Goal: Task Accomplishment & Management: Manage account settings

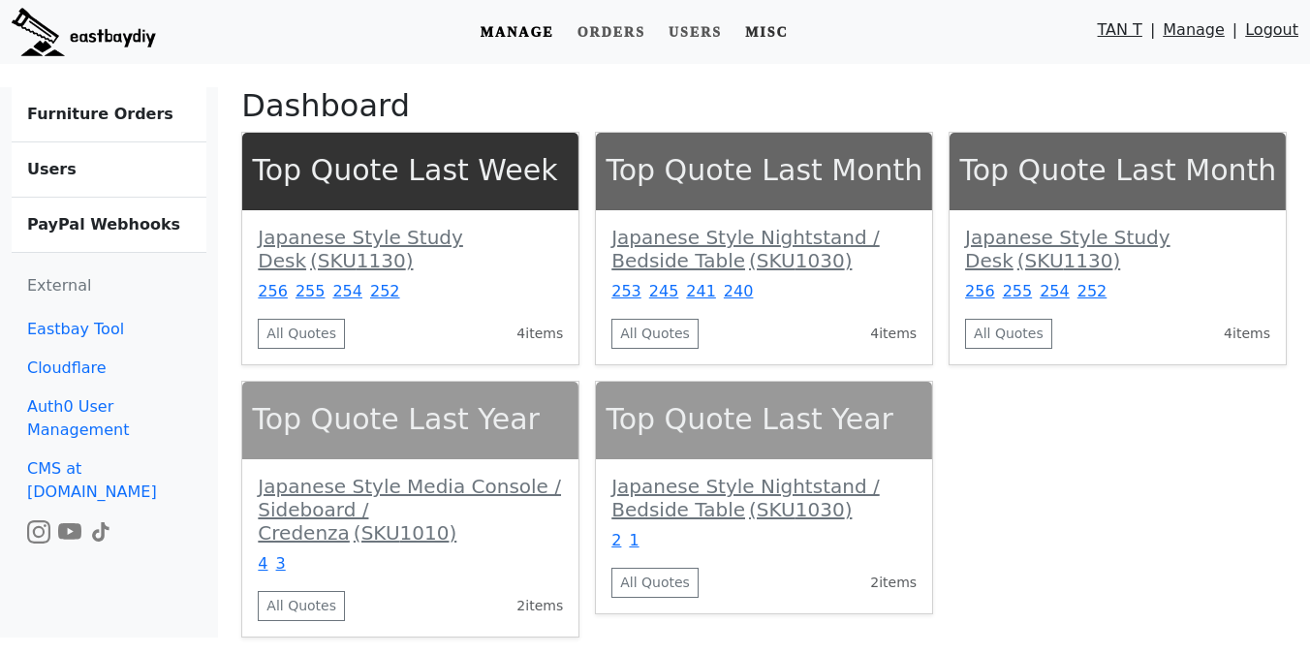
click at [782, 37] on link "Misc" at bounding box center [767, 33] width 59 height 36
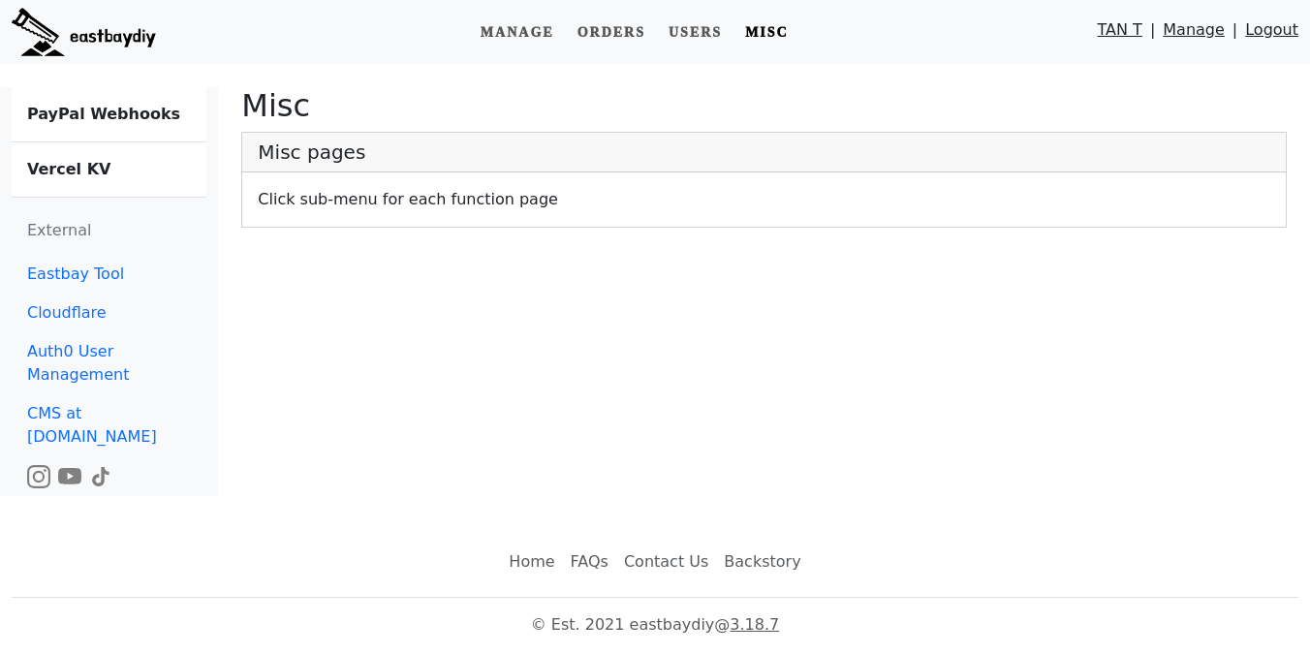
click at [101, 176] on link "Vercel KV" at bounding box center [109, 169] width 195 height 54
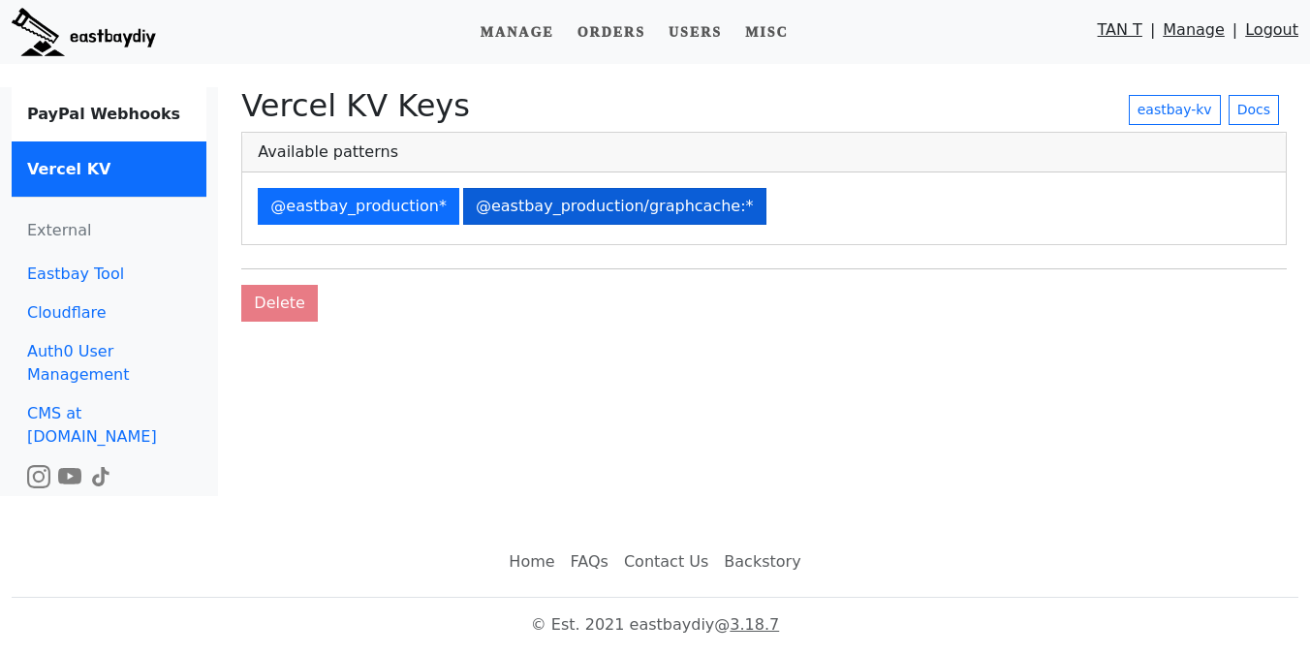
click at [564, 208] on button "@eastbay_production/graphcache:*" at bounding box center [614, 206] width 303 height 37
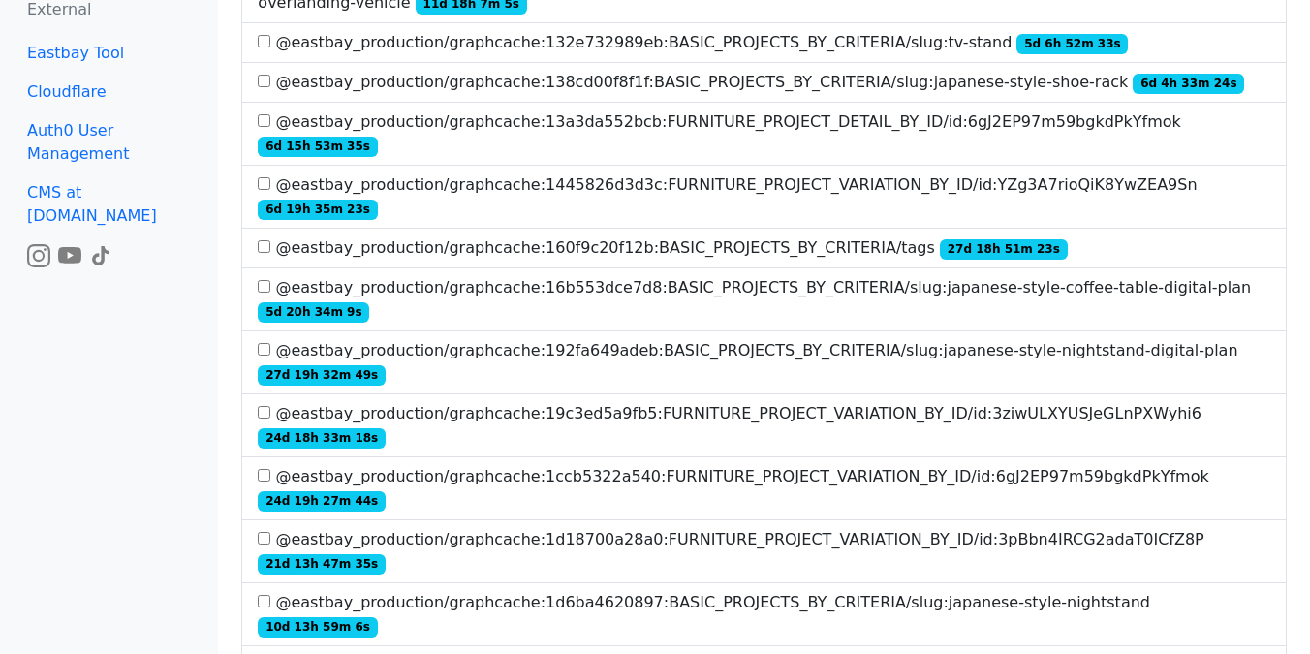
scroll to position [3375, 0]
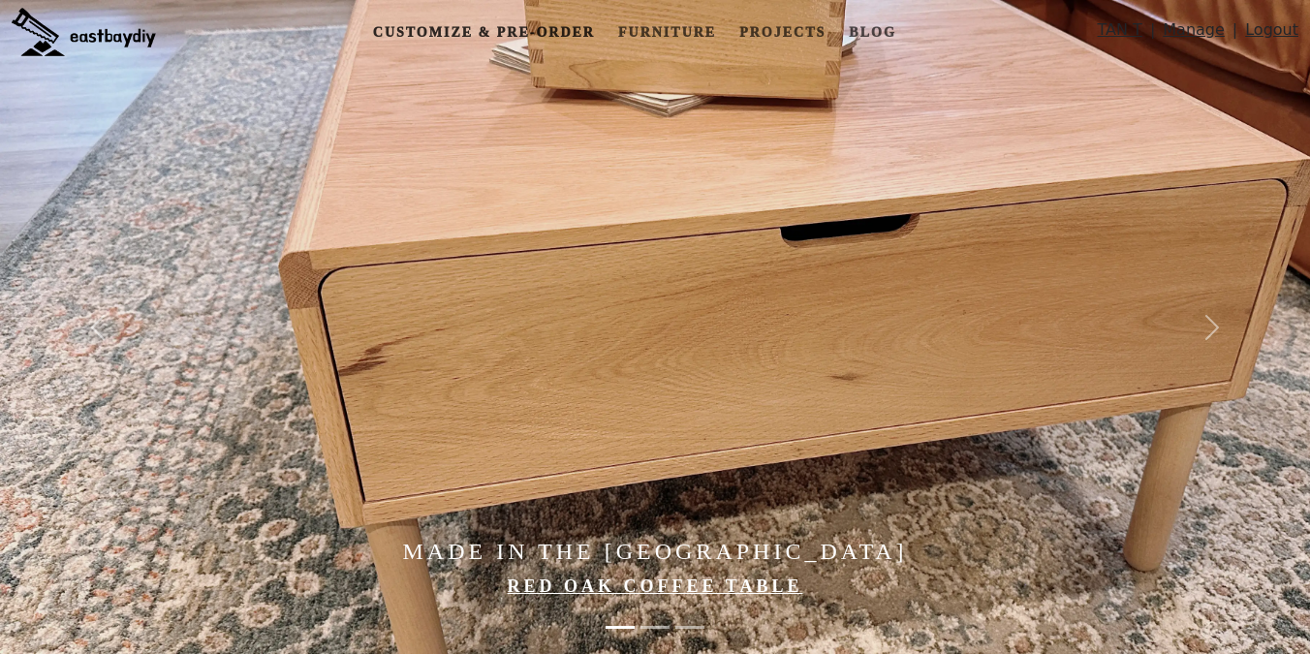
click at [510, 33] on link "Customize & Pre-order" at bounding box center [483, 33] width 237 height 36
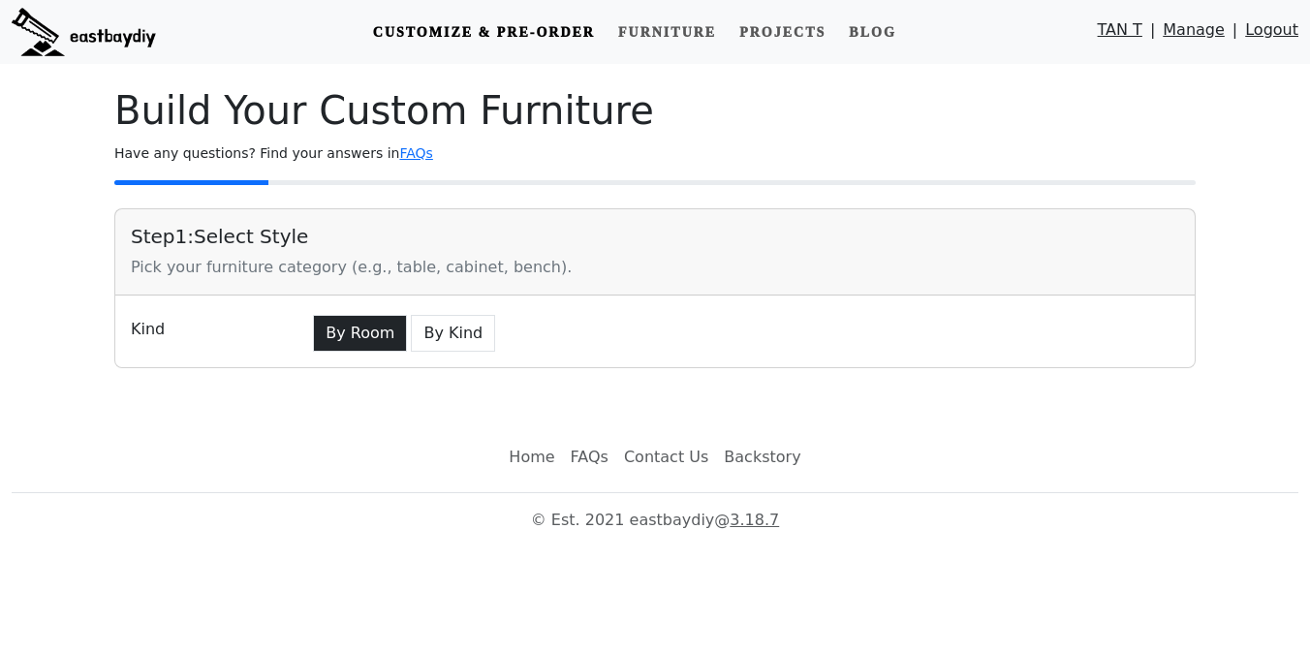
click at [348, 335] on button "By Room" at bounding box center [360, 333] width 94 height 37
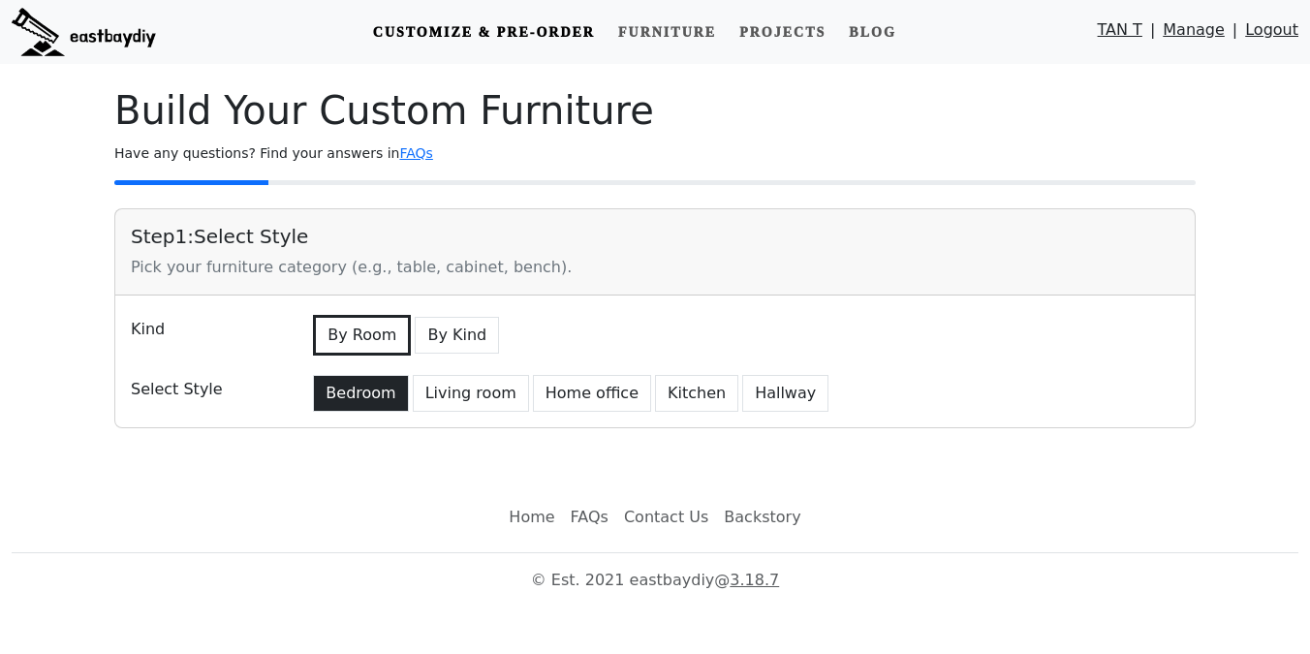
click at [341, 398] on button "Bedroom" at bounding box center [360, 393] width 95 height 37
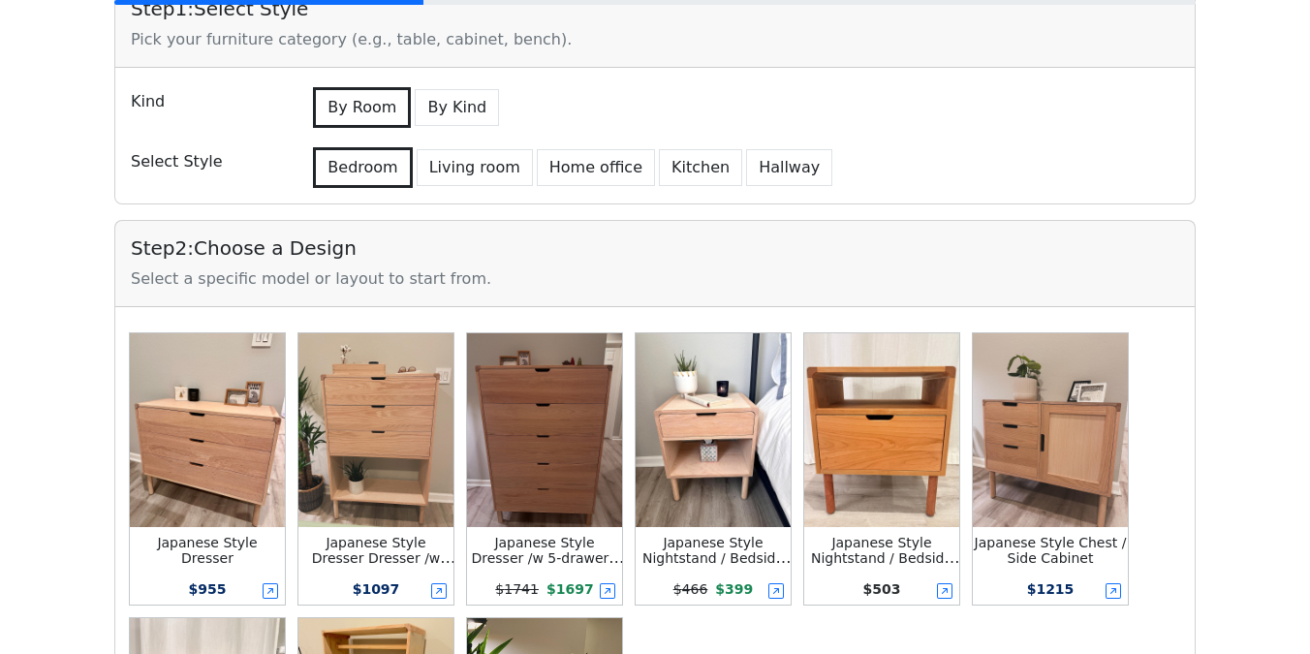
scroll to position [133, 0]
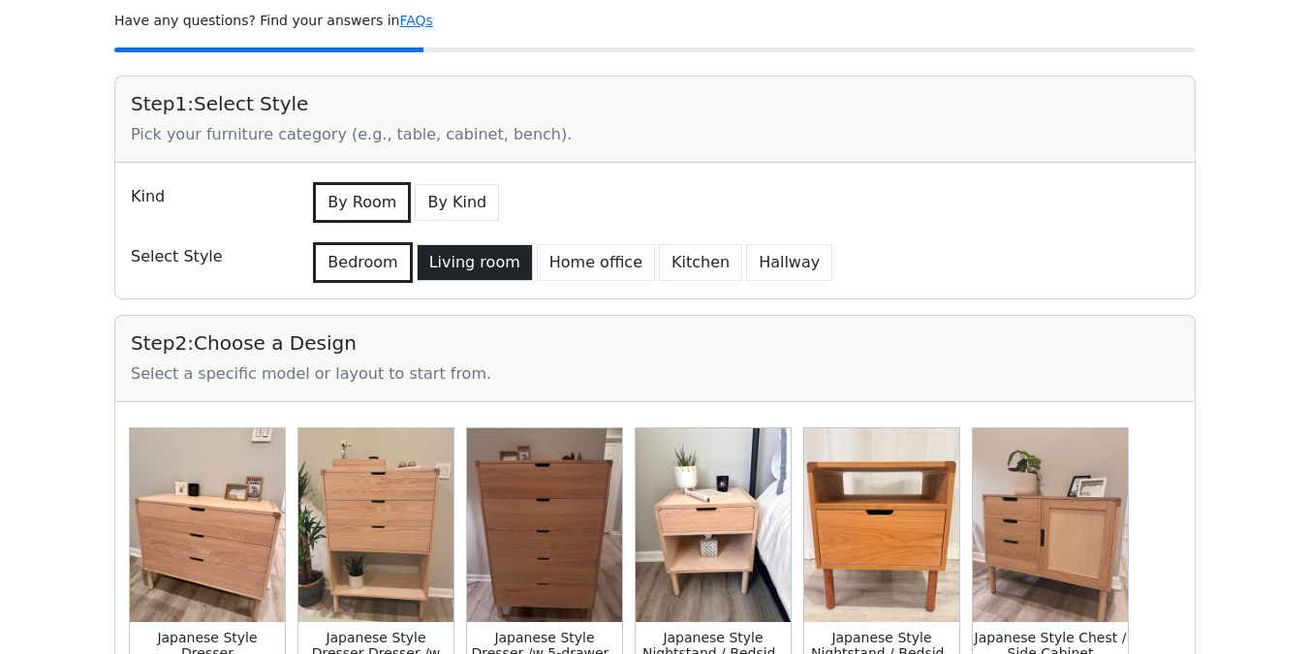
click at [473, 272] on button "Living room" at bounding box center [475, 262] width 116 height 37
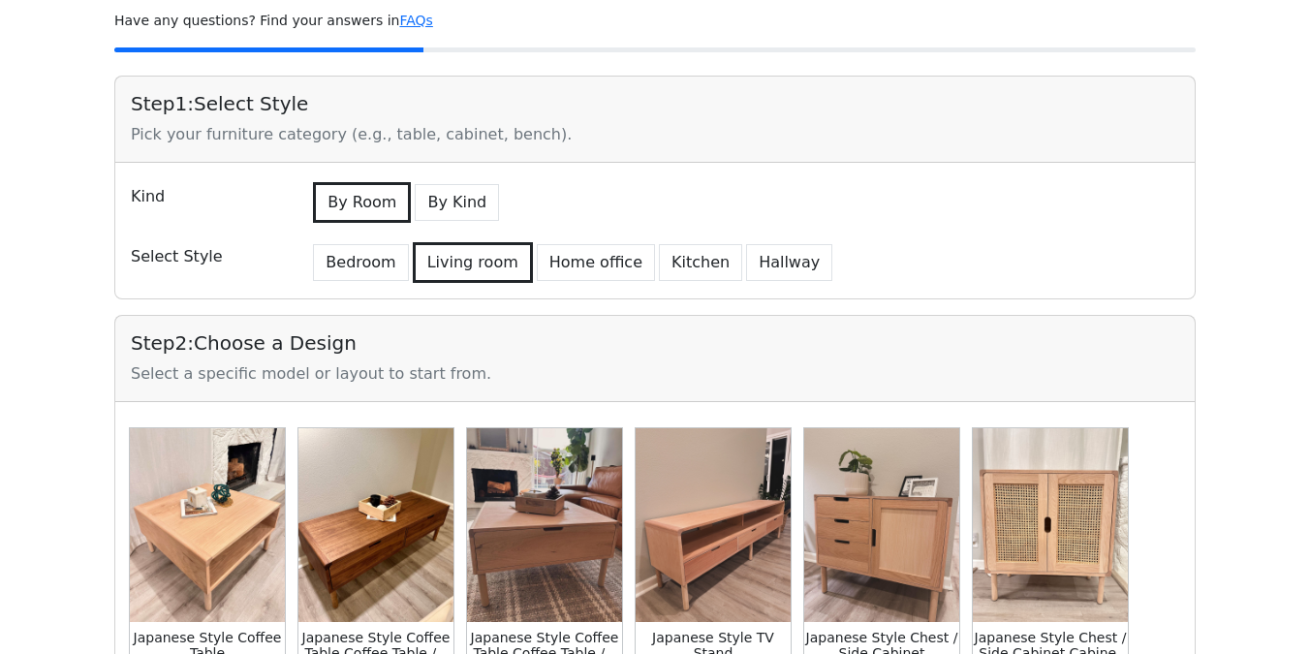
scroll to position [429, 0]
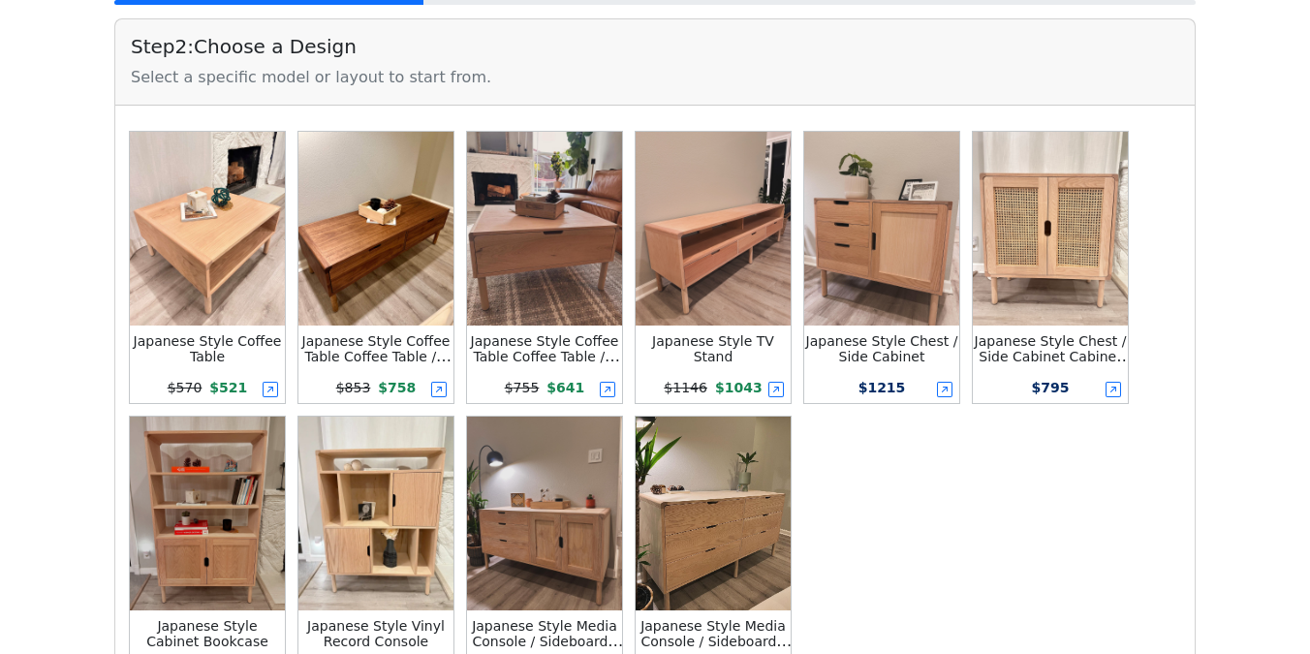
click at [397, 309] on img at bounding box center [376, 229] width 155 height 194
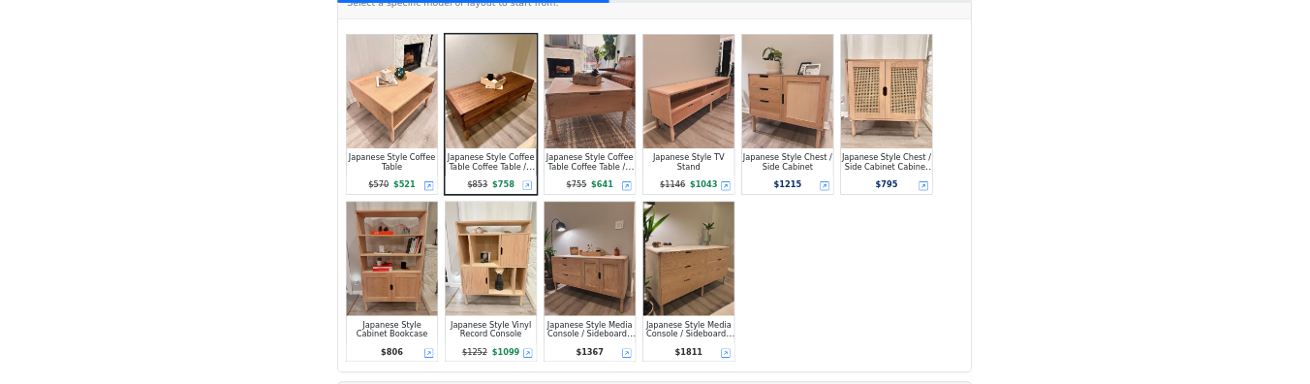
scroll to position [568, 0]
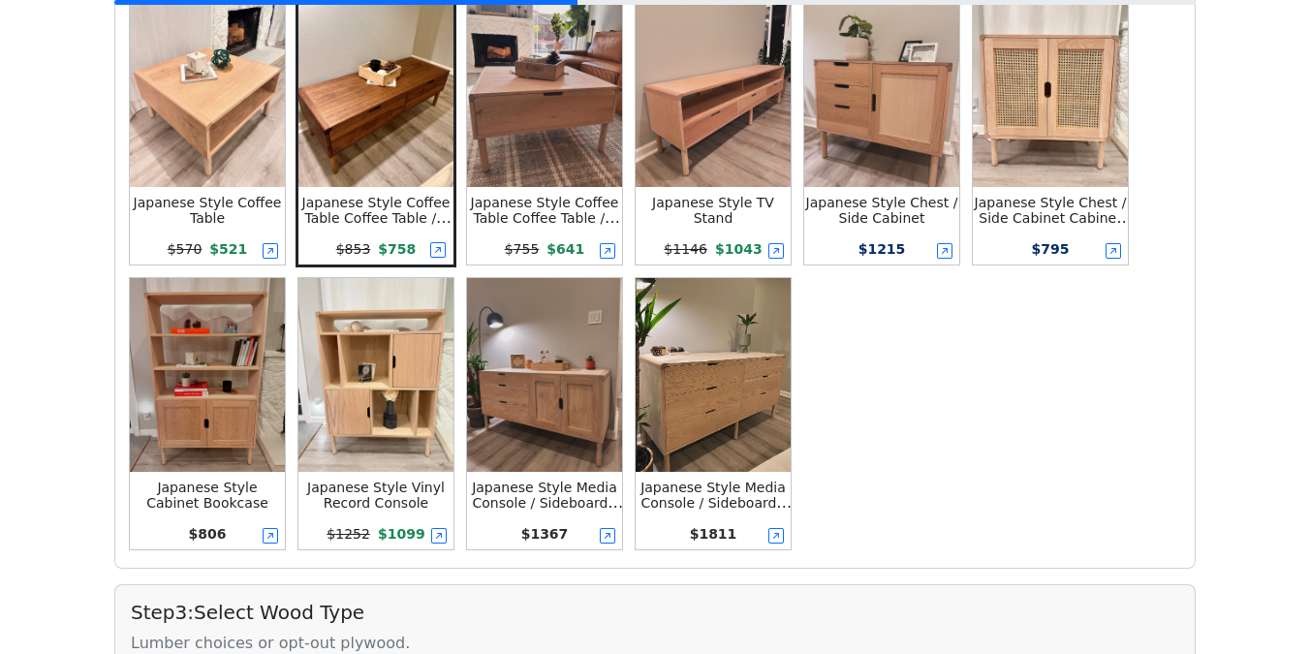
click at [77, 386] on main "Build Your Custom Furniture Have any questions? Find your answers in FAQs Step …" at bounding box center [655, 533] width 1310 height 2074
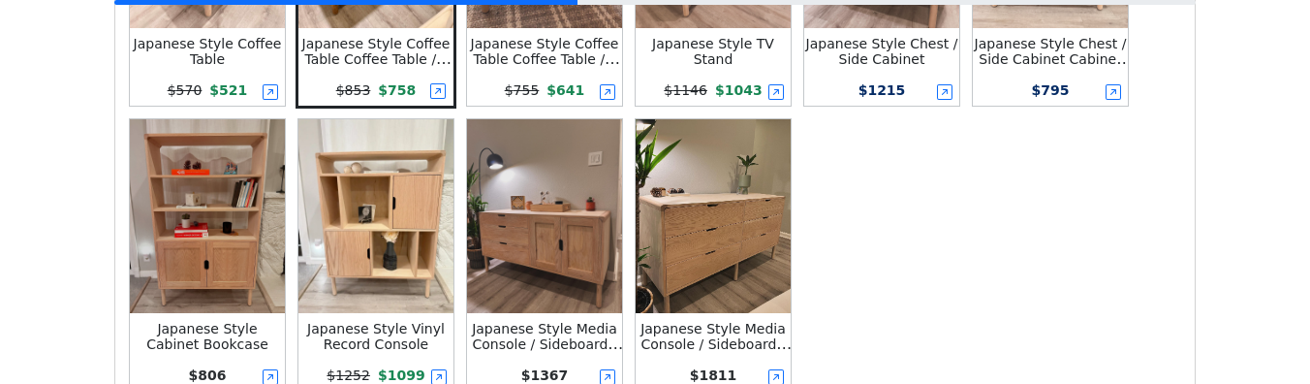
scroll to position [687, 0]
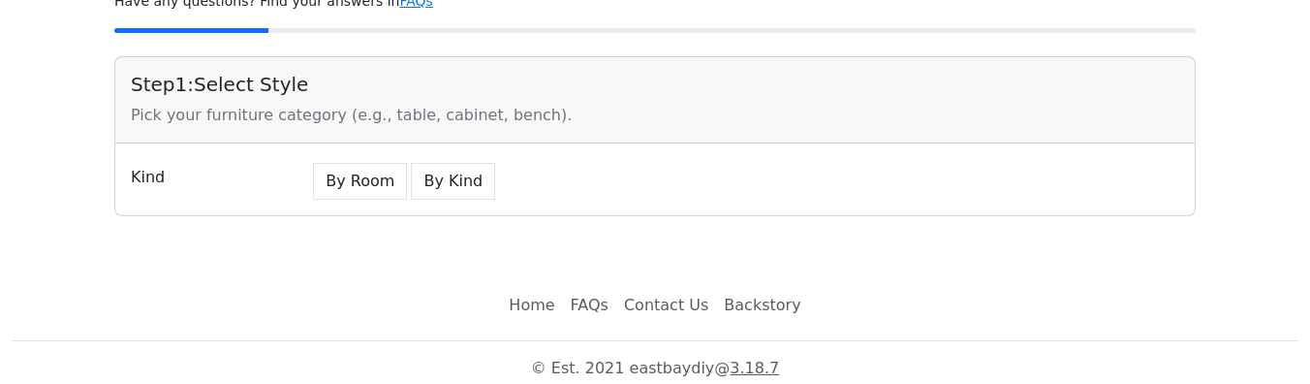
scroll to position [164, 0]
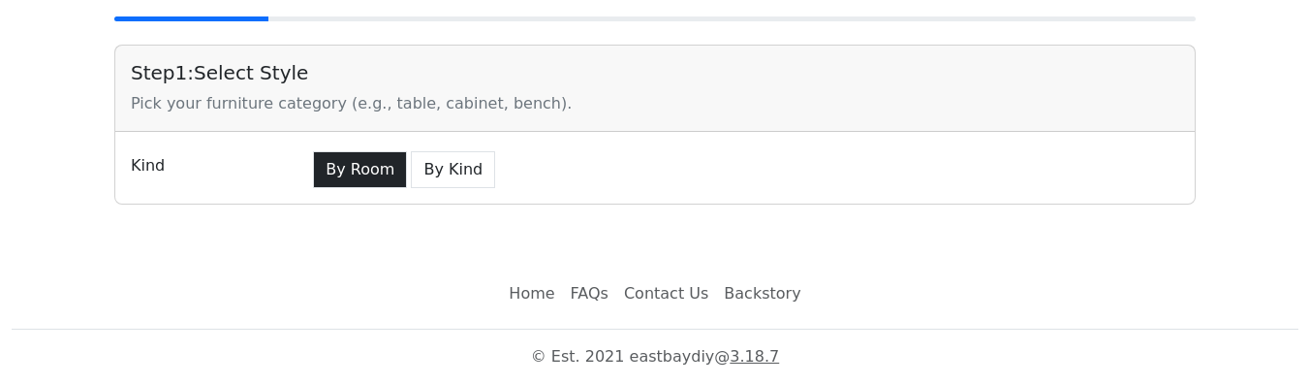
click at [351, 169] on button "By Room" at bounding box center [360, 169] width 94 height 37
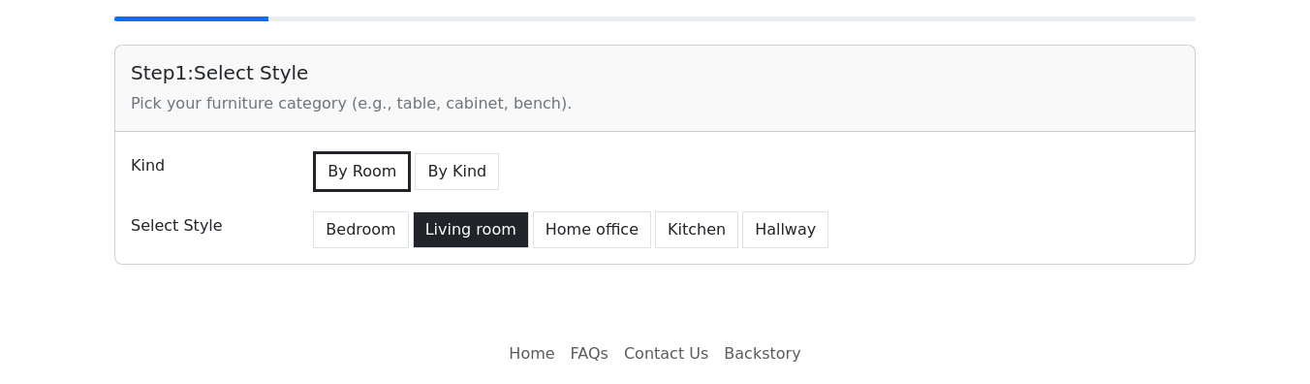
click at [430, 236] on button "Living room" at bounding box center [471, 229] width 116 height 37
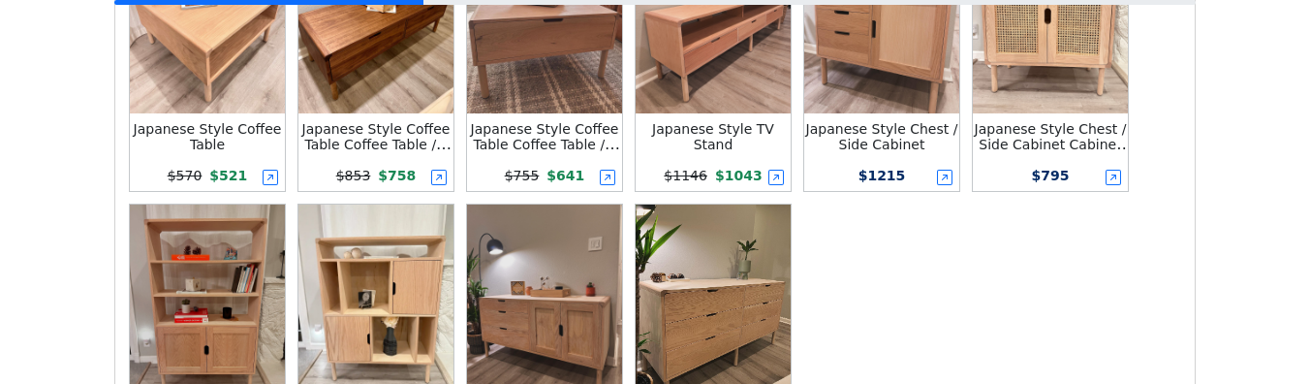
click at [376, 136] on div "Japanese Style Coffee Table Coffee Table /w 2-darwer" at bounding box center [376, 136] width 155 height 31
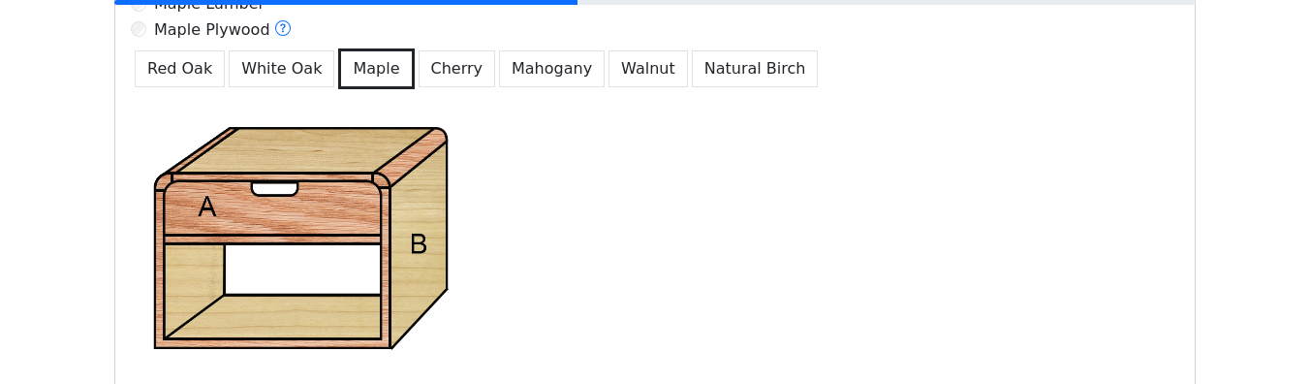
scroll to position [1403, 0]
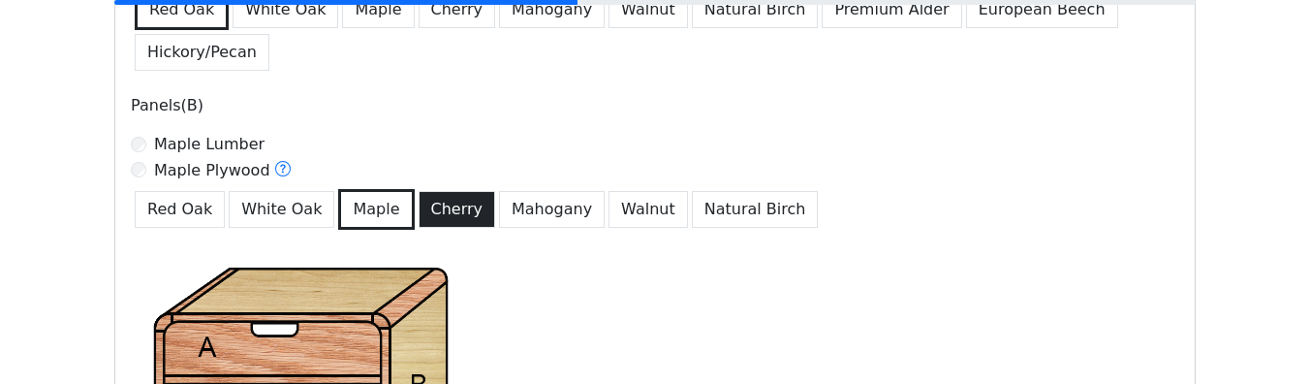
click at [431, 208] on button "Cherry" at bounding box center [458, 209] width 78 height 37
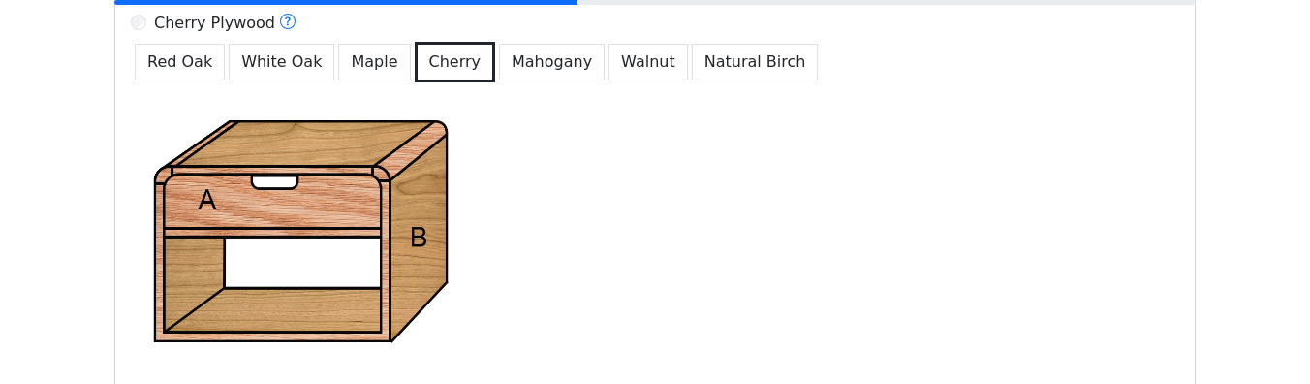
scroll to position [1496, 0]
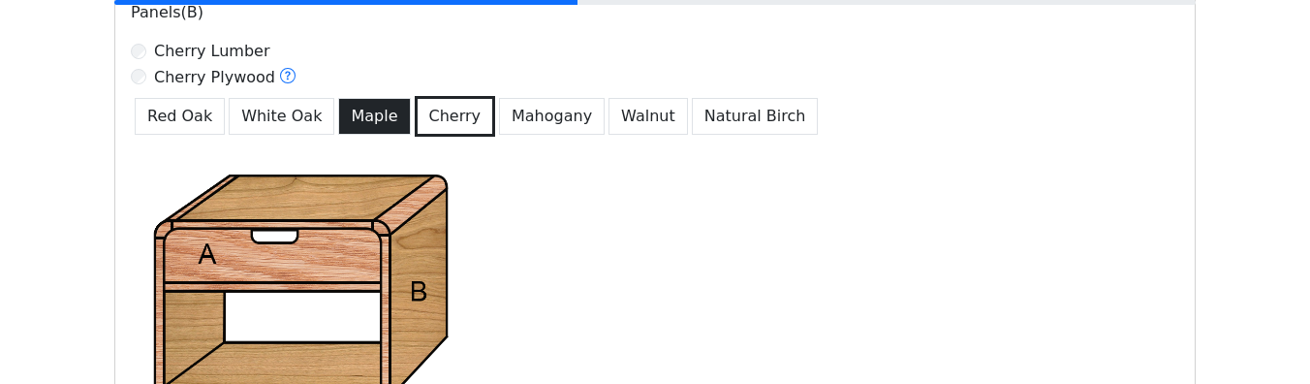
click at [377, 100] on button "Maple" at bounding box center [374, 116] width 72 height 37
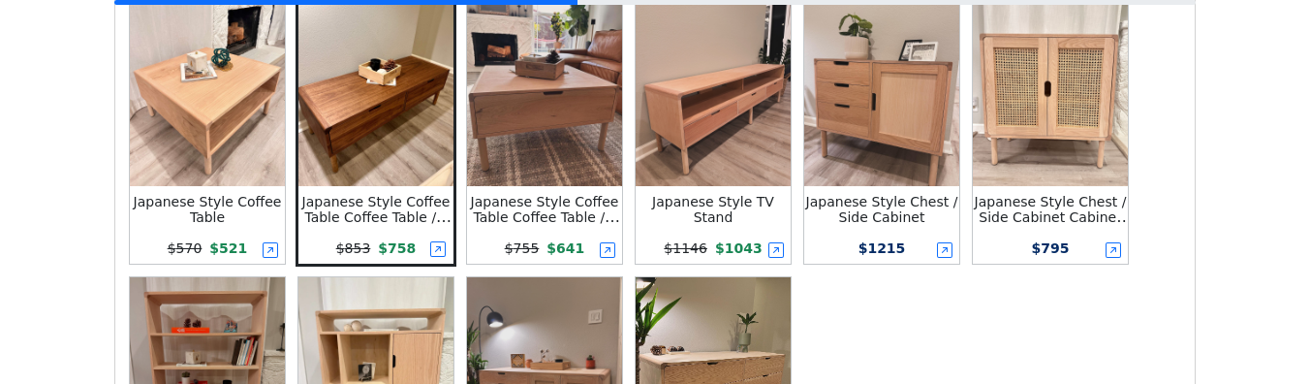
scroll to position [518, 0]
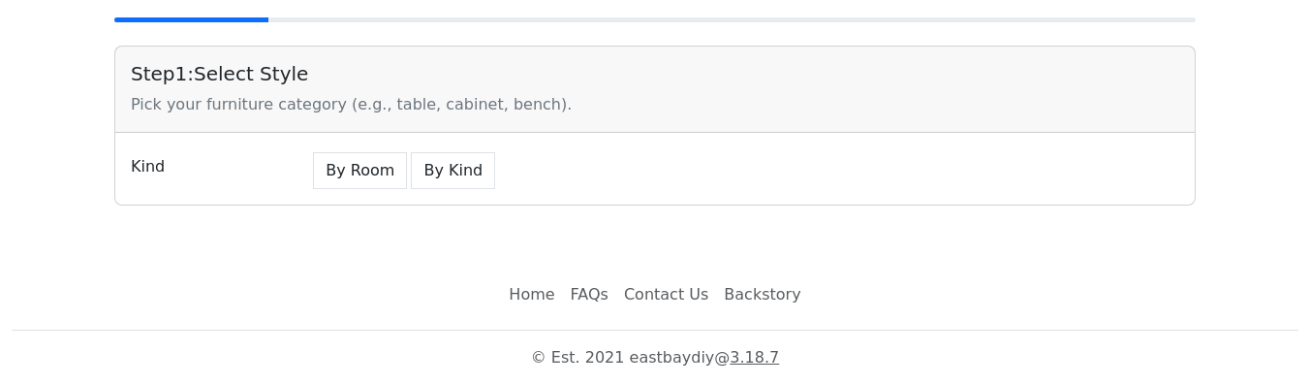
scroll to position [164, 0]
click at [367, 173] on button "By Room" at bounding box center [360, 169] width 94 height 37
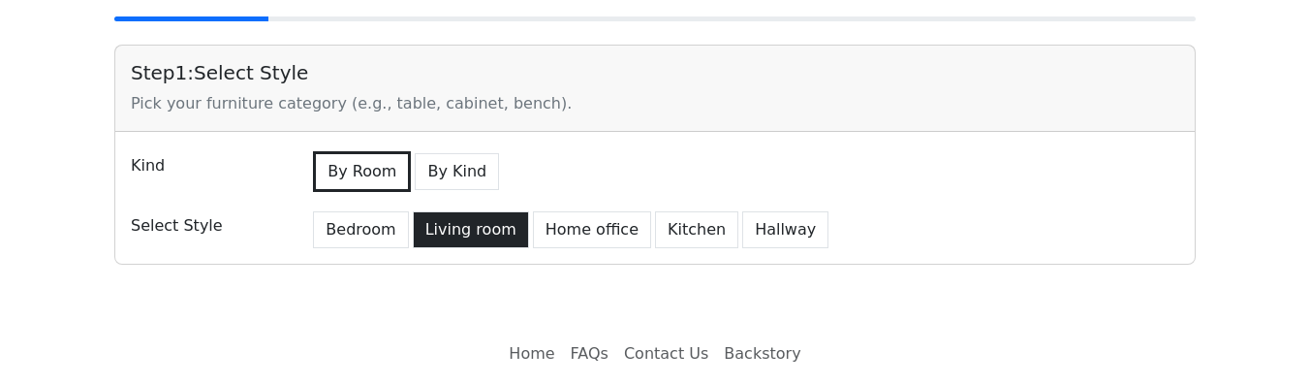
click at [443, 233] on button "Living room" at bounding box center [471, 229] width 116 height 37
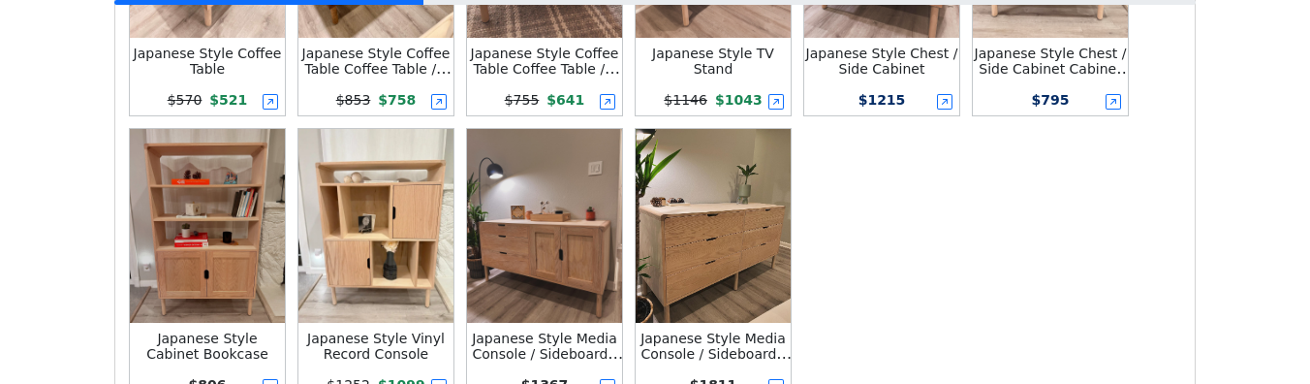
scroll to position [932, 0]
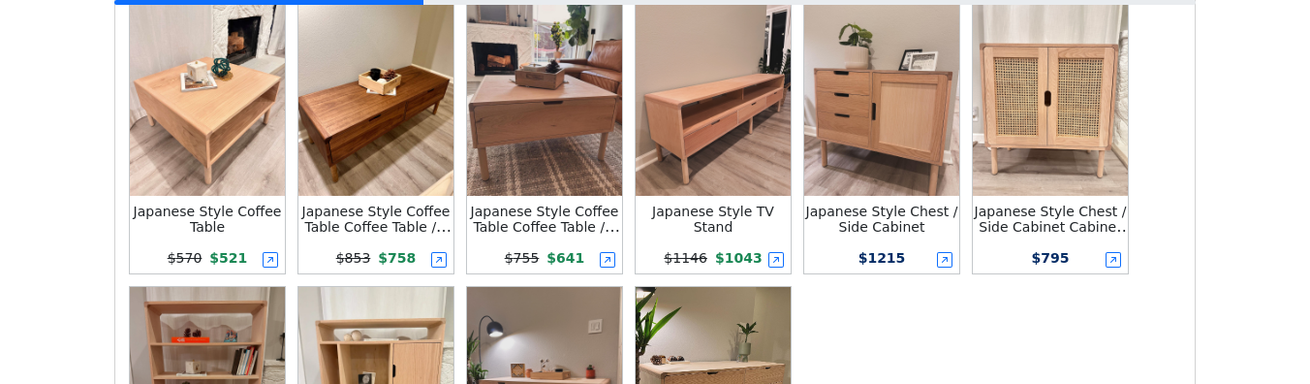
click at [416, 128] on img at bounding box center [376, 99] width 155 height 194
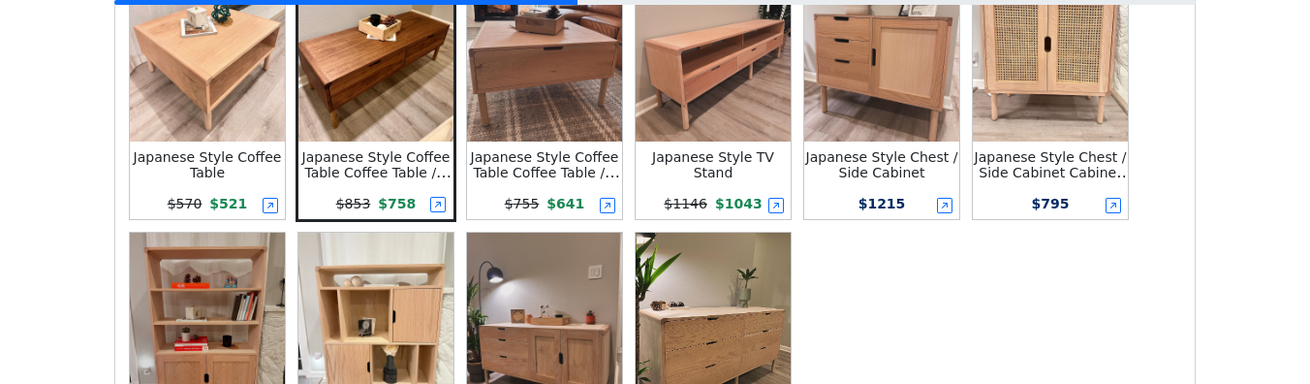
scroll to position [603, 0]
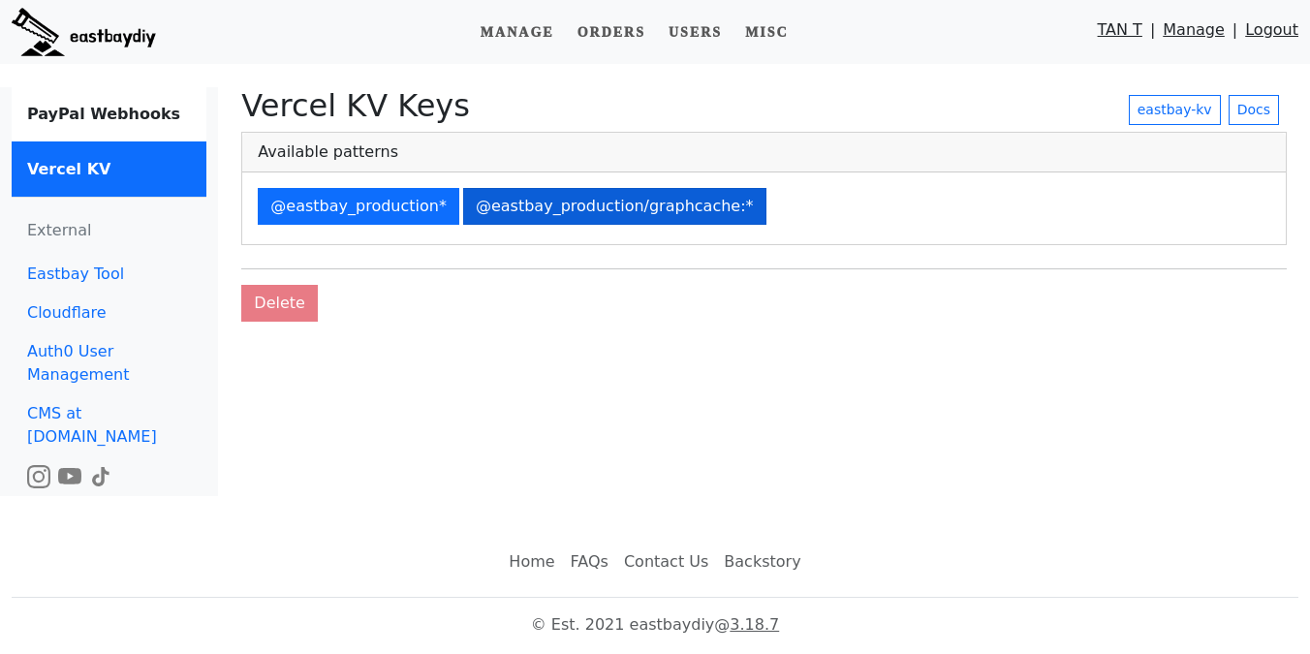
click at [621, 219] on button "@eastbay_production/graphcache:*" at bounding box center [614, 206] width 303 height 37
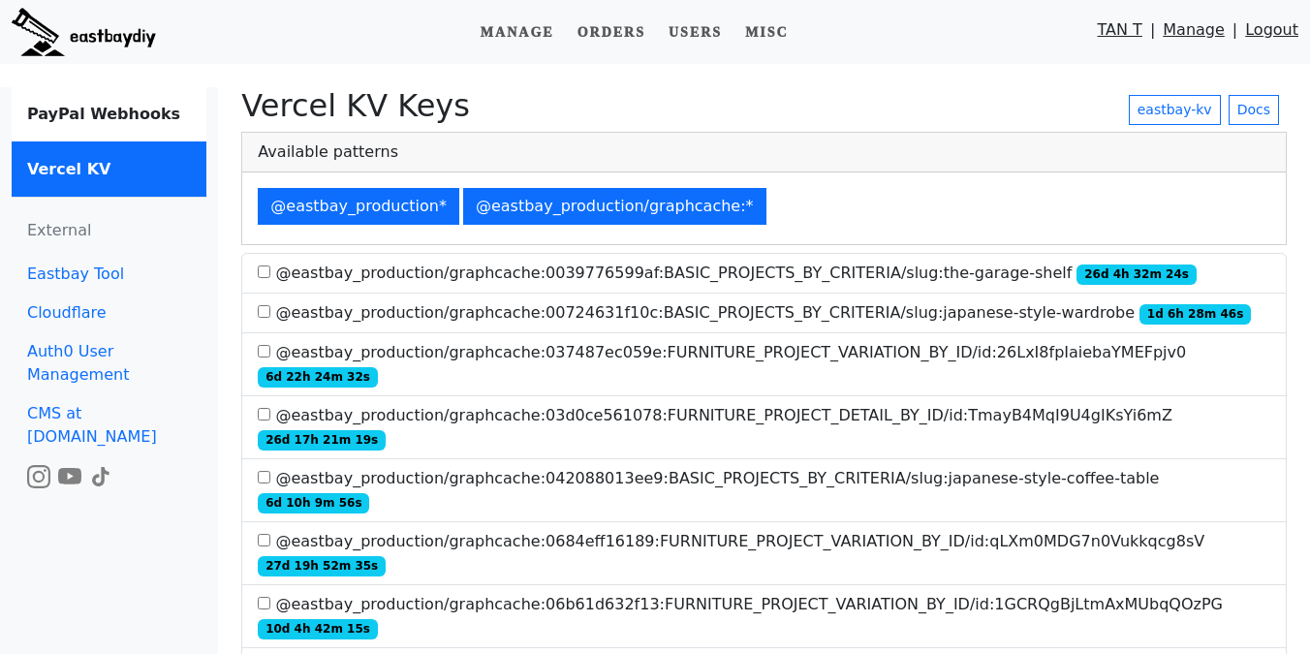
scroll to position [3375, 0]
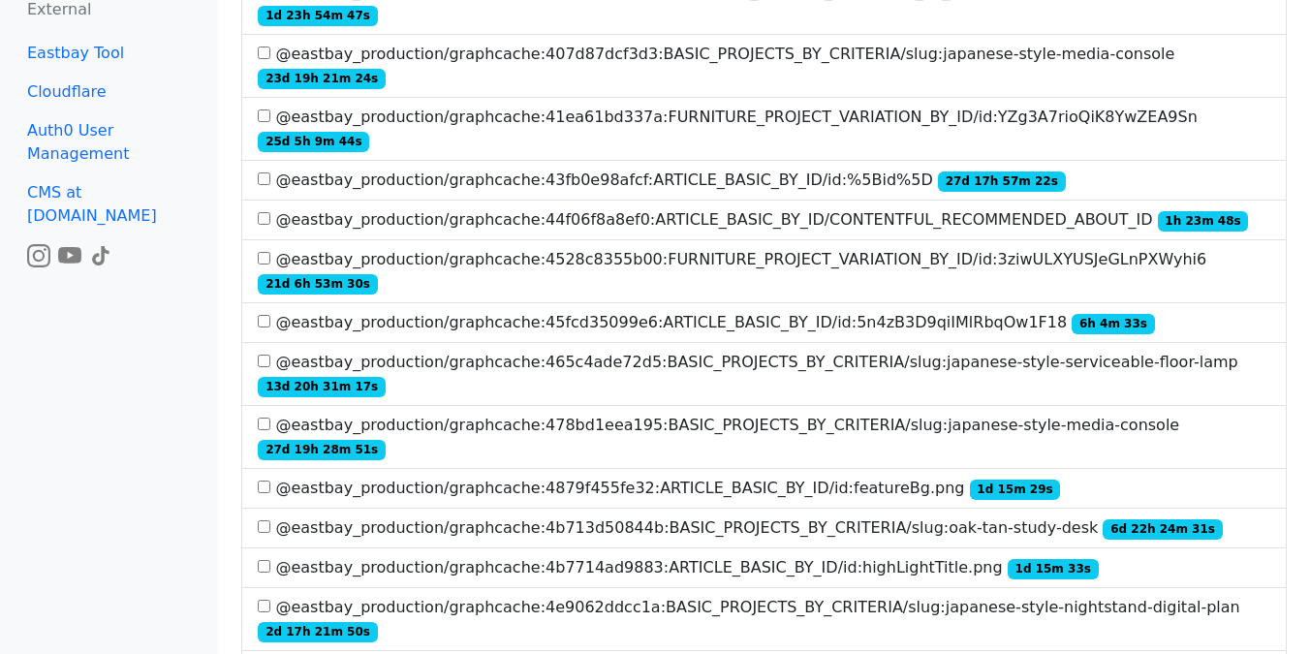
scroll to position [4085, 0]
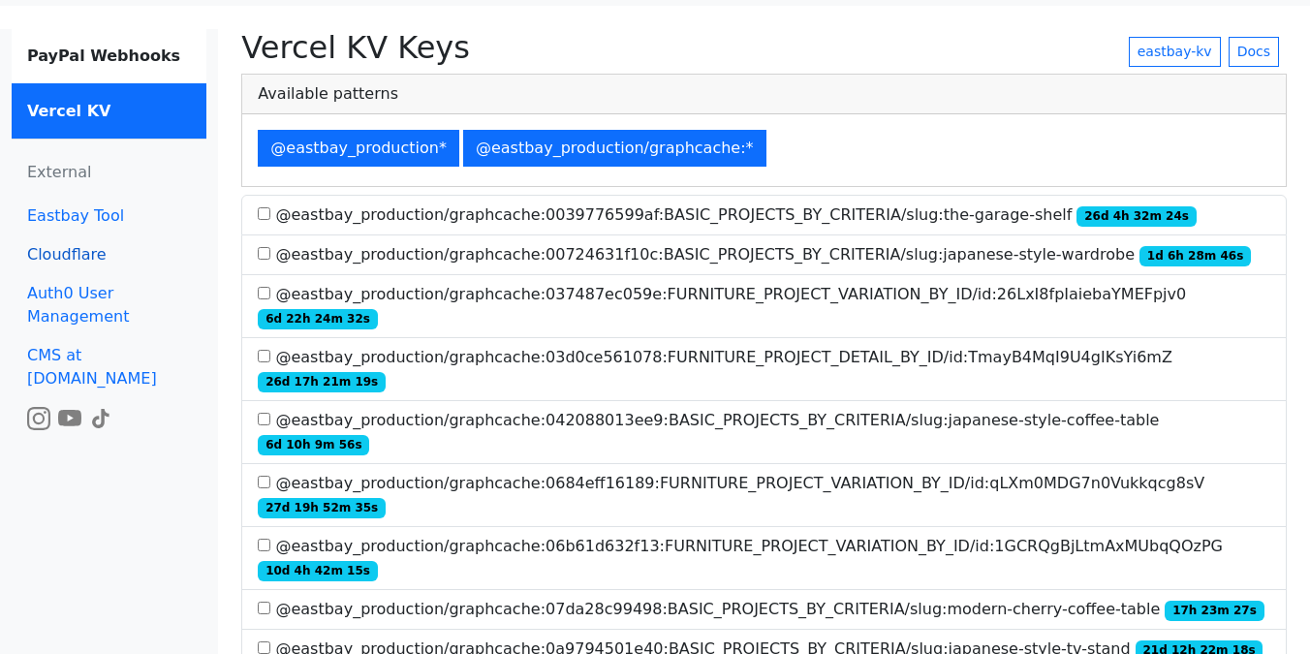
scroll to position [0, 0]
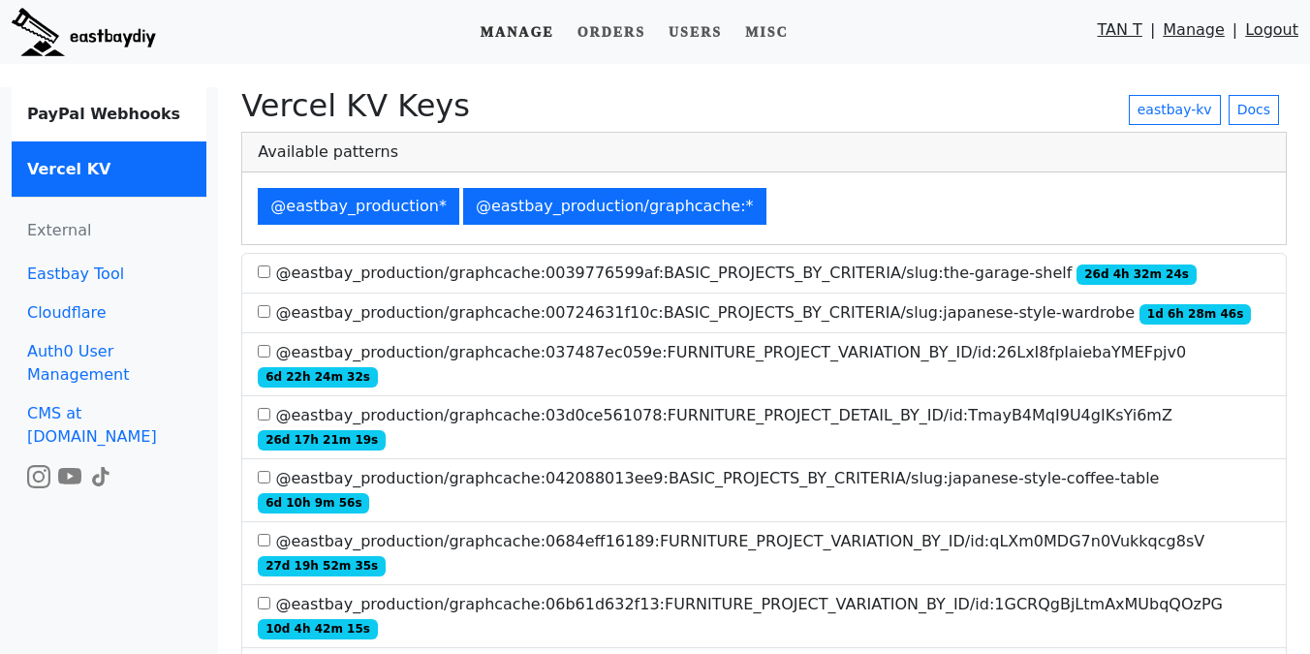
click at [543, 38] on link "Manage" at bounding box center [517, 33] width 89 height 36
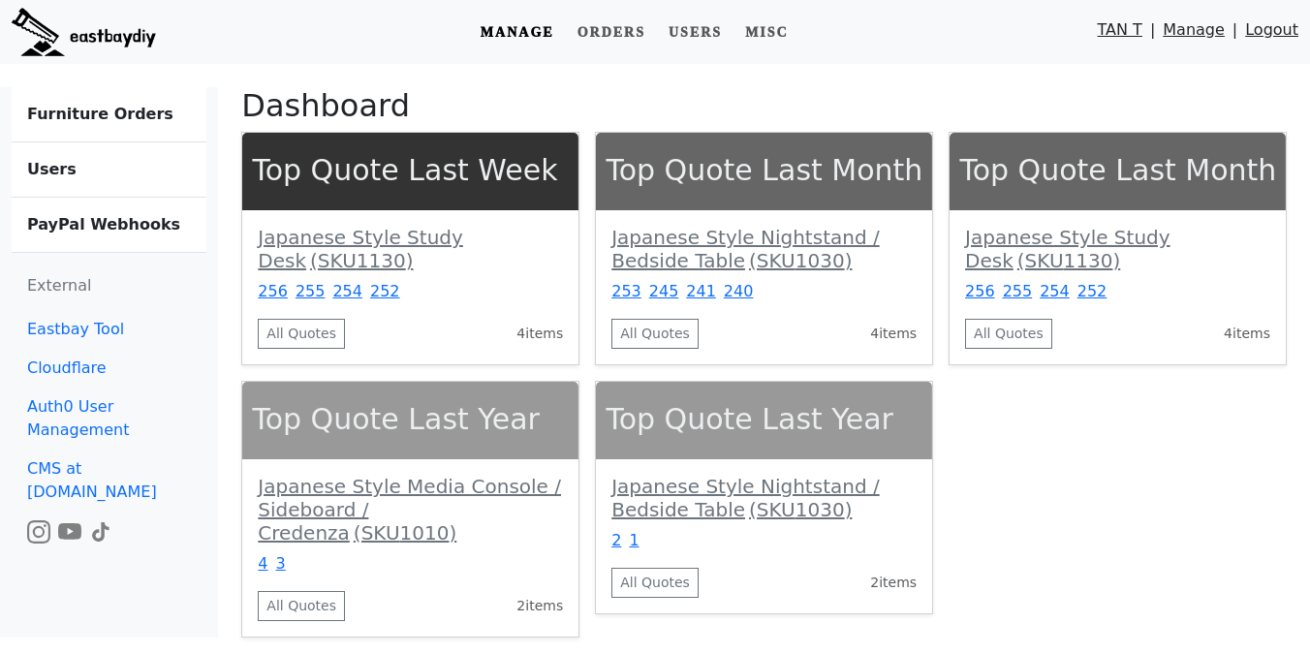
click at [44, 103] on link "Furniture Orders" at bounding box center [109, 114] width 195 height 55
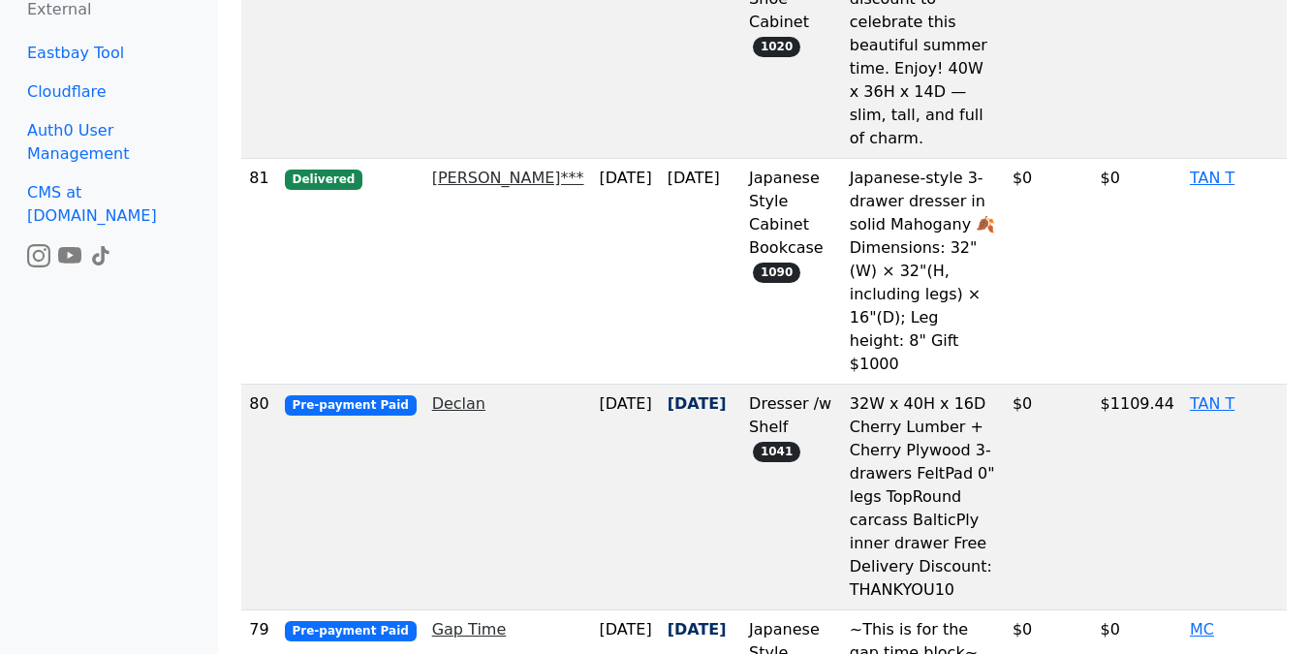
scroll to position [1288, 0]
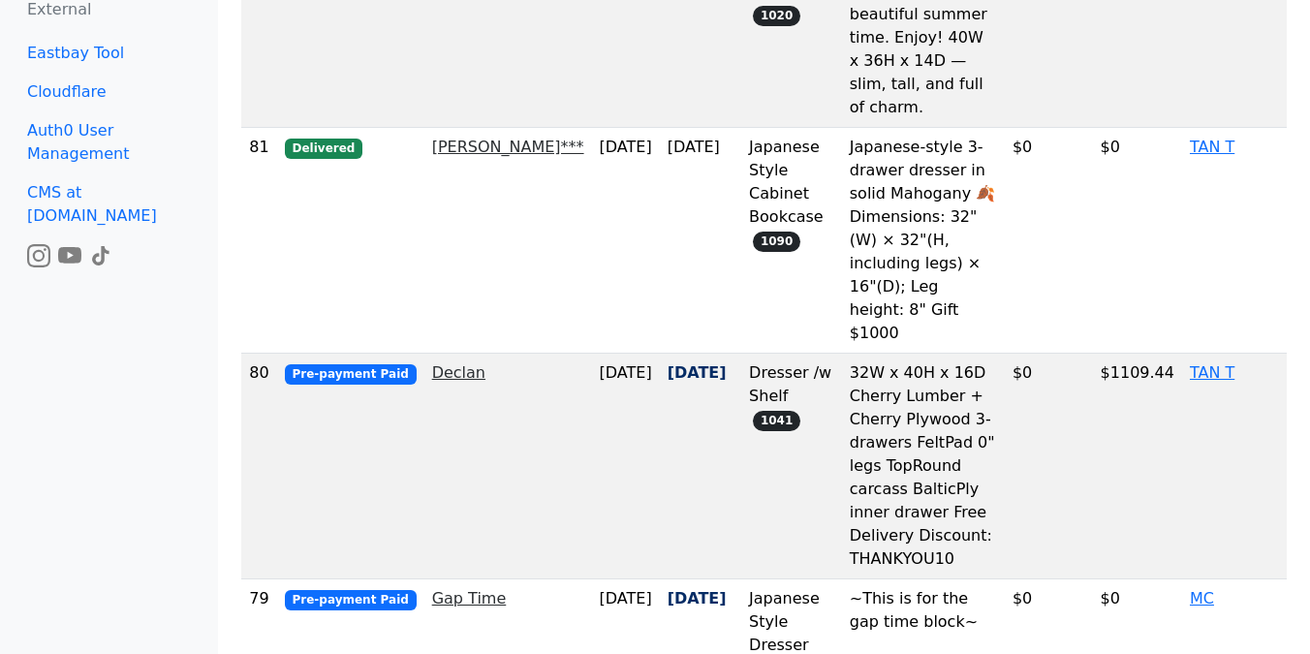
click at [459, 354] on td "Declan" at bounding box center [508, 467] width 168 height 226
click at [453, 363] on link "Declan" at bounding box center [458, 372] width 53 height 18
select select "**********"
select select "******"
select select "*"
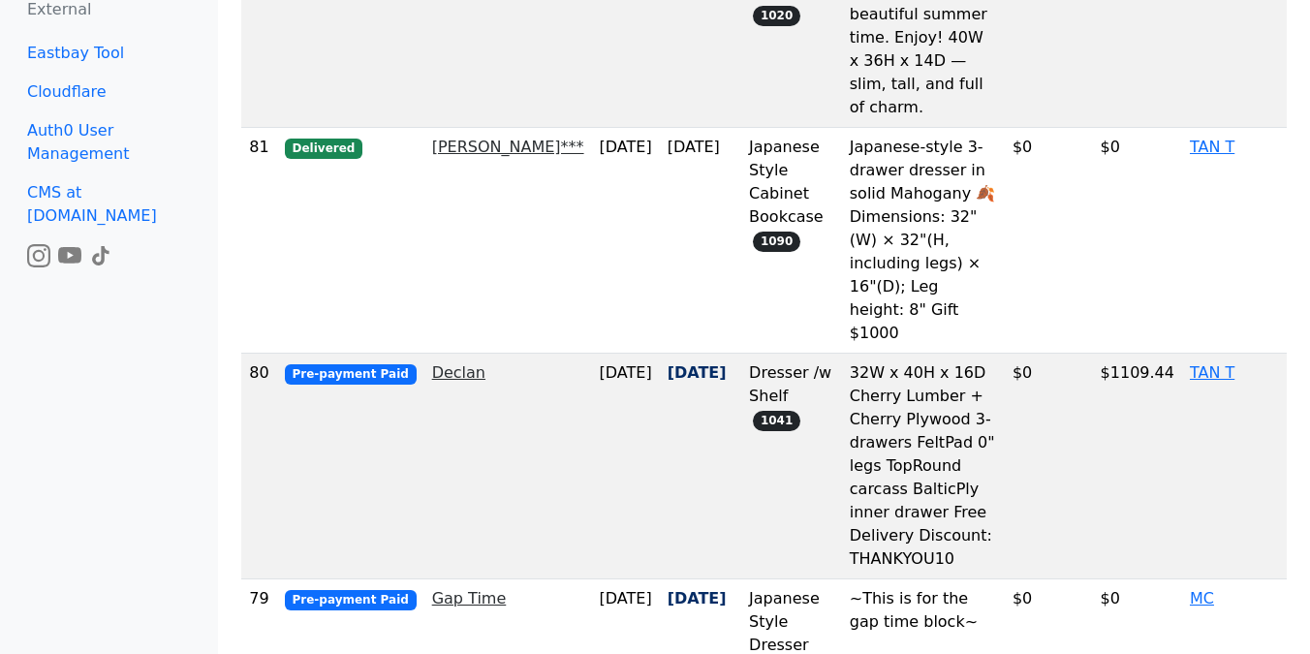
select select "**"
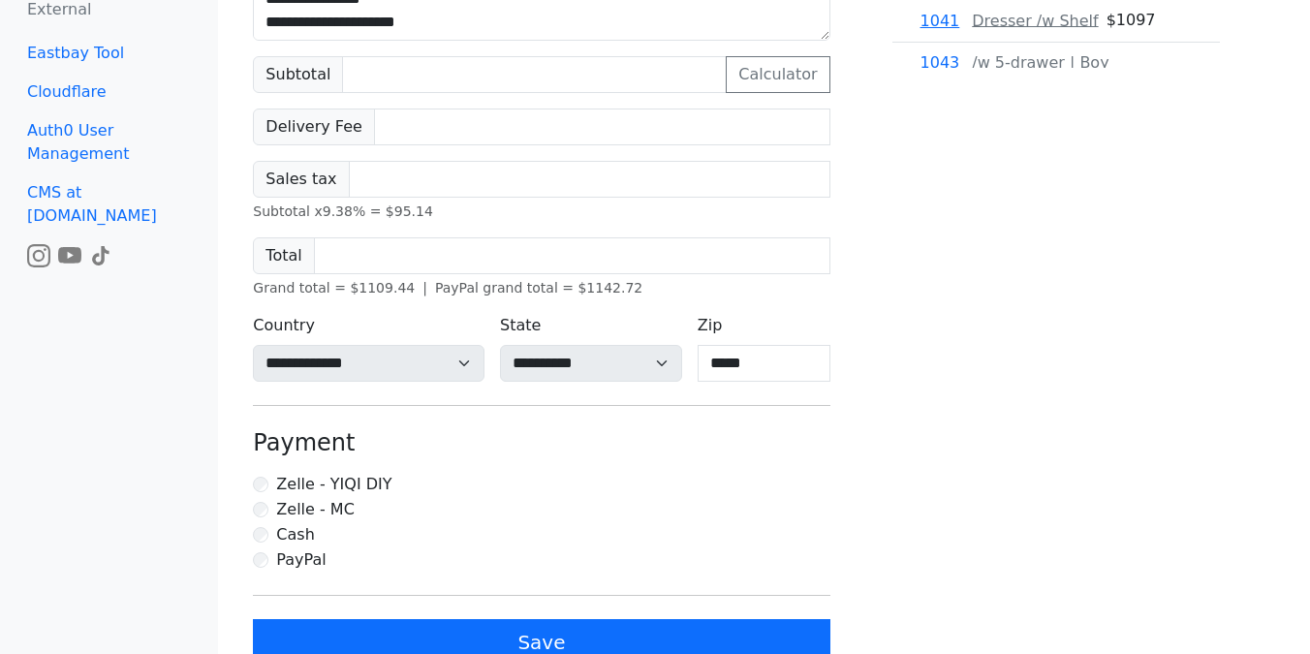
scroll to position [527, 0]
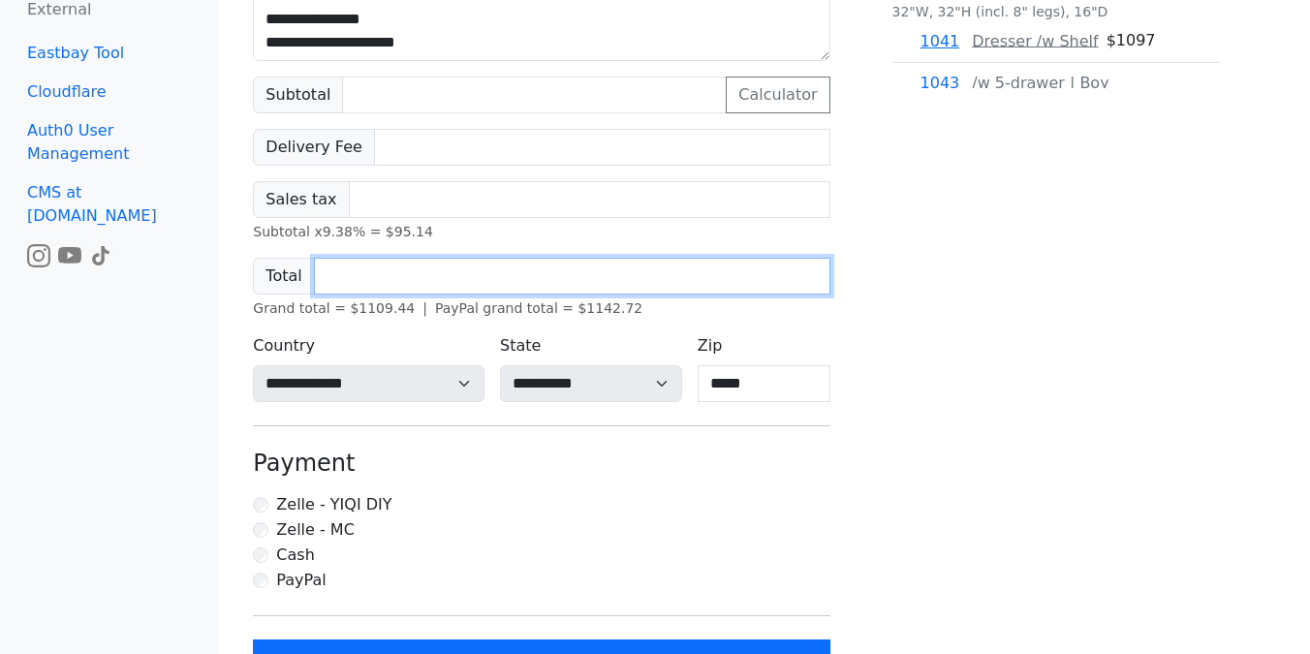
click at [429, 285] on input "*******" at bounding box center [572, 276] width 517 height 37
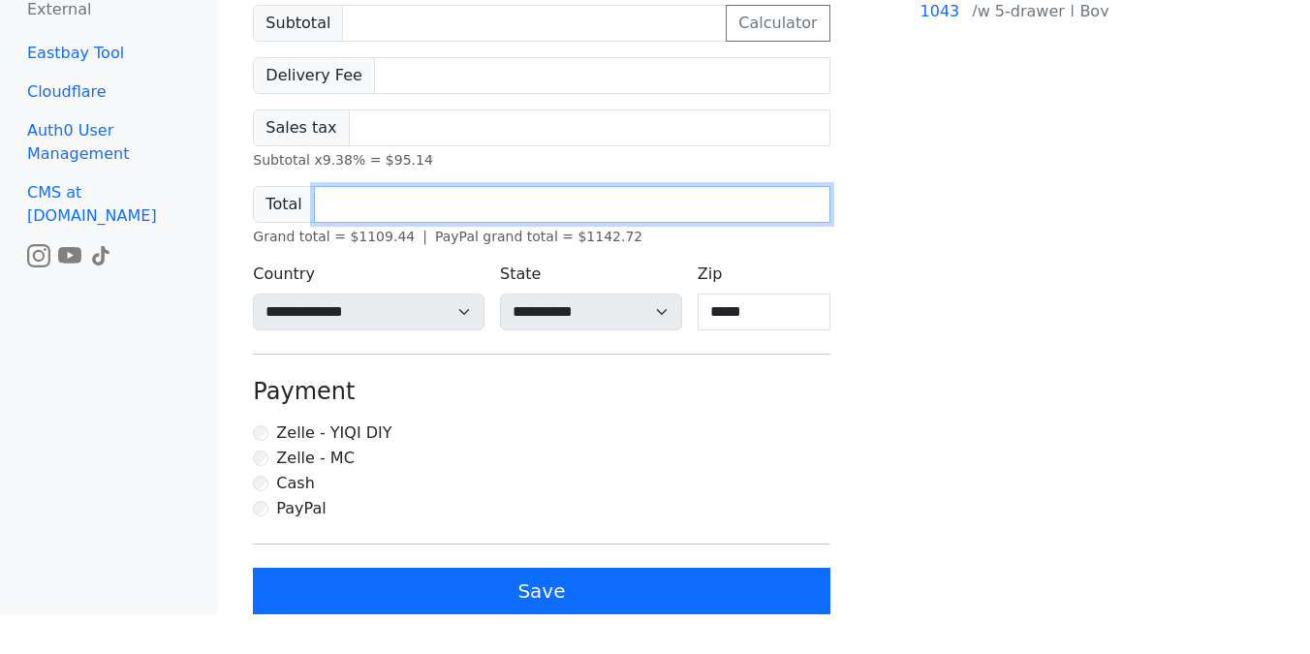
scroll to position [0, 0]
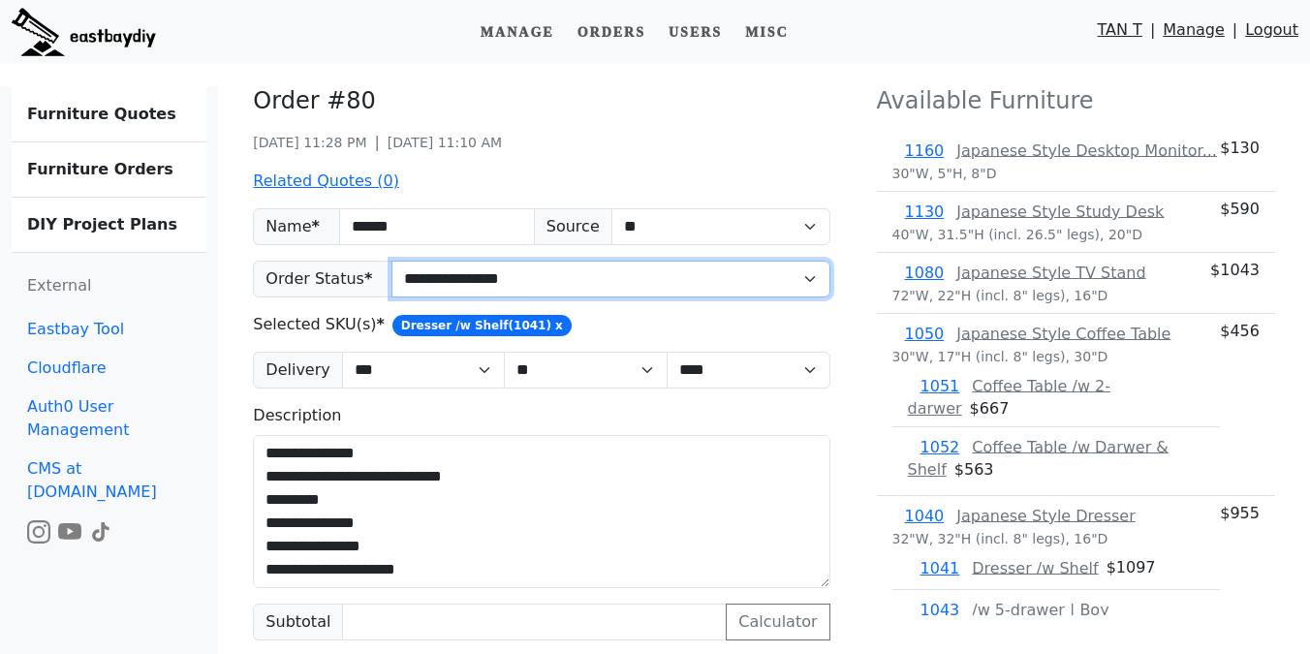
click at [481, 279] on select "**********" at bounding box center [611, 279] width 438 height 37
select select "*********"
click at [392, 261] on select "**********" at bounding box center [611, 279] width 438 height 37
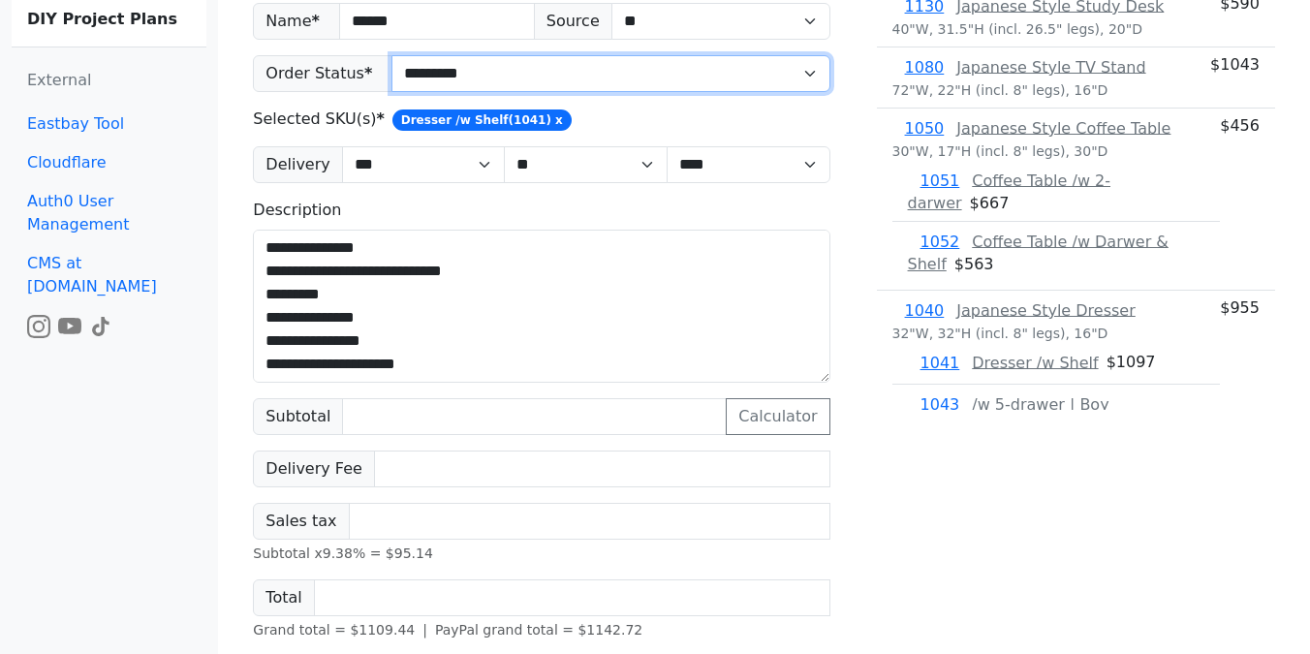
scroll to position [715, 0]
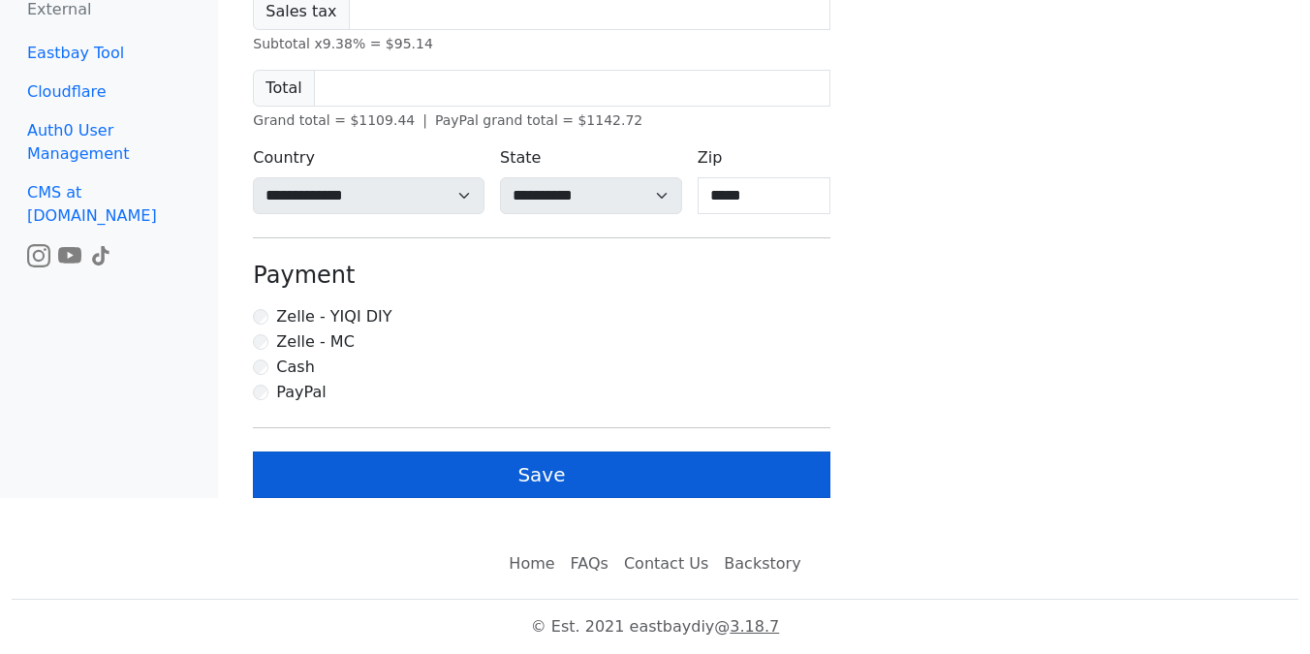
click at [417, 473] on button "Save" at bounding box center [541, 475] width 577 height 47
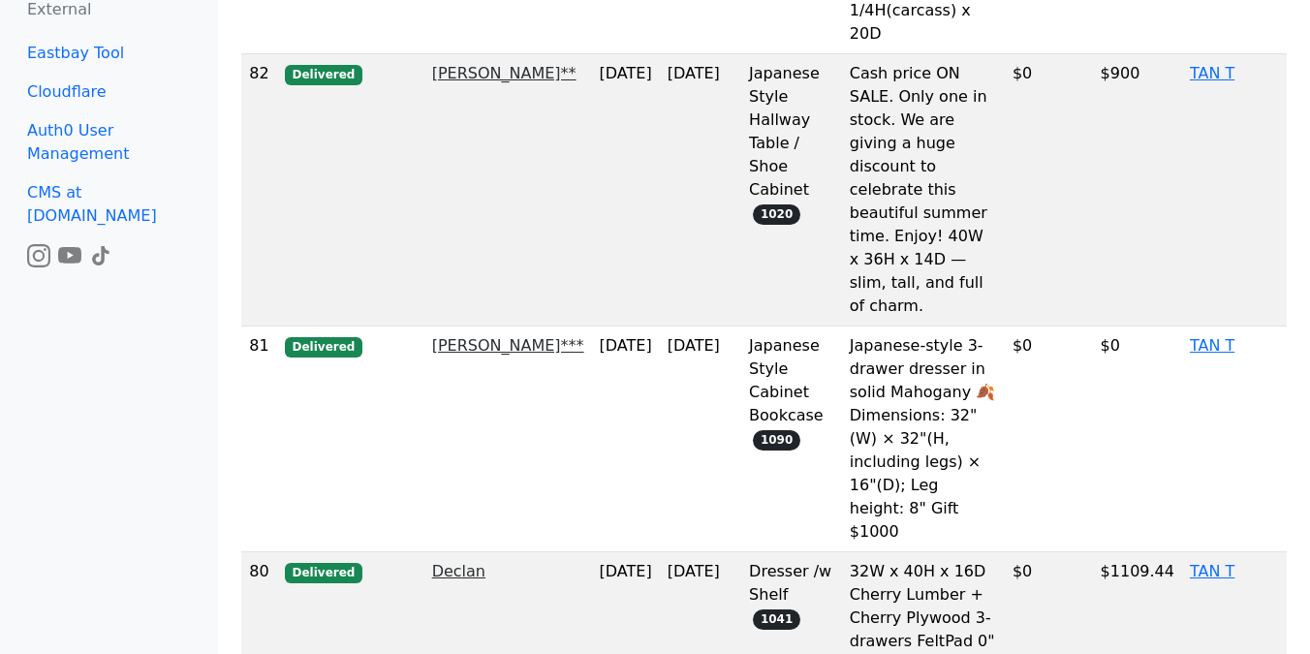
scroll to position [1108, 0]
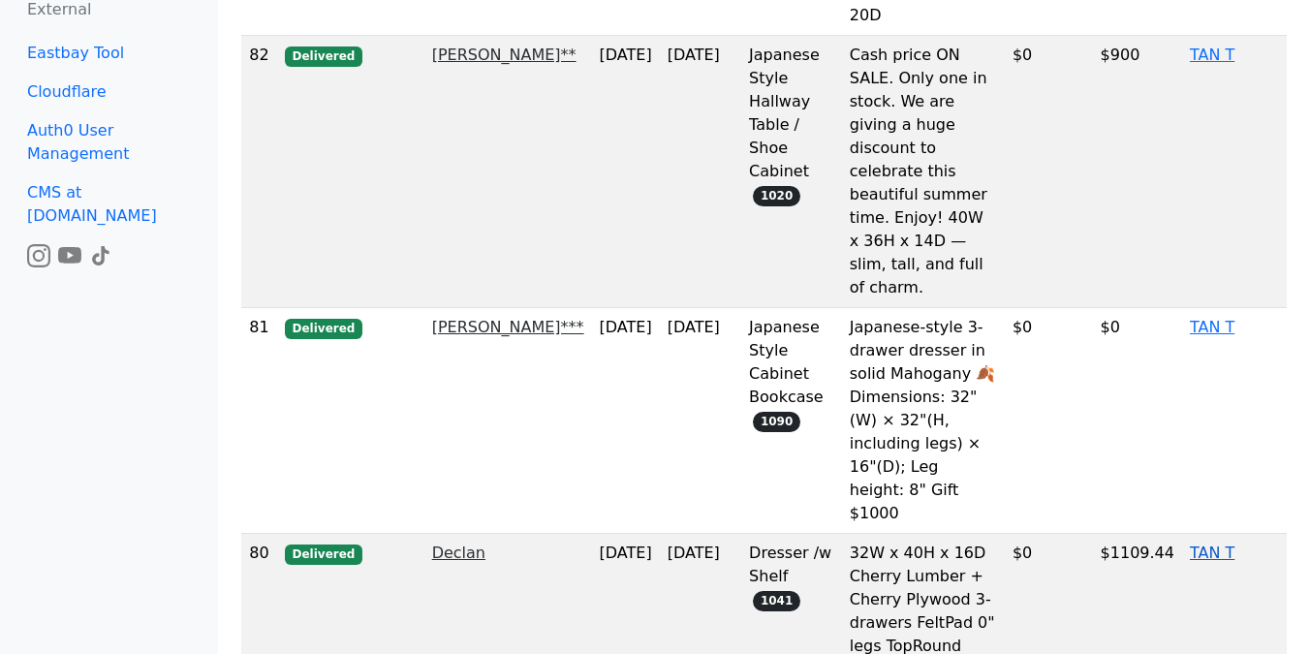
click at [1190, 544] on link "TAN T" at bounding box center [1212, 553] width 45 height 18
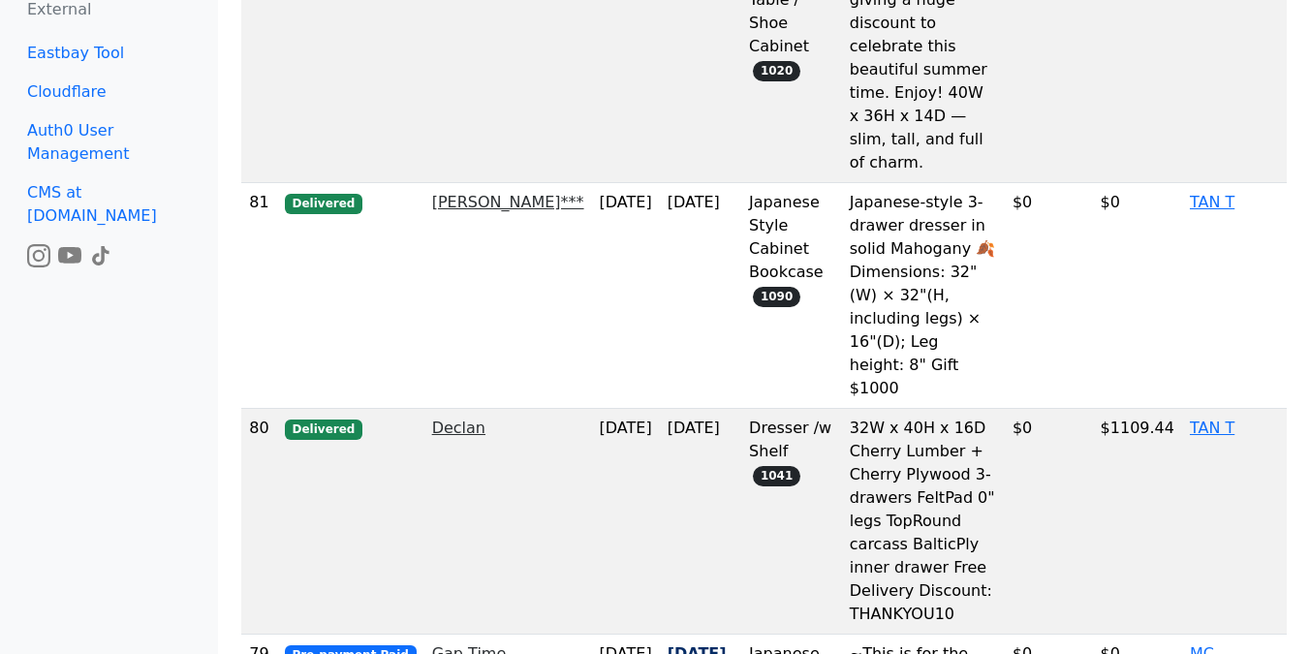
scroll to position [1241, 0]
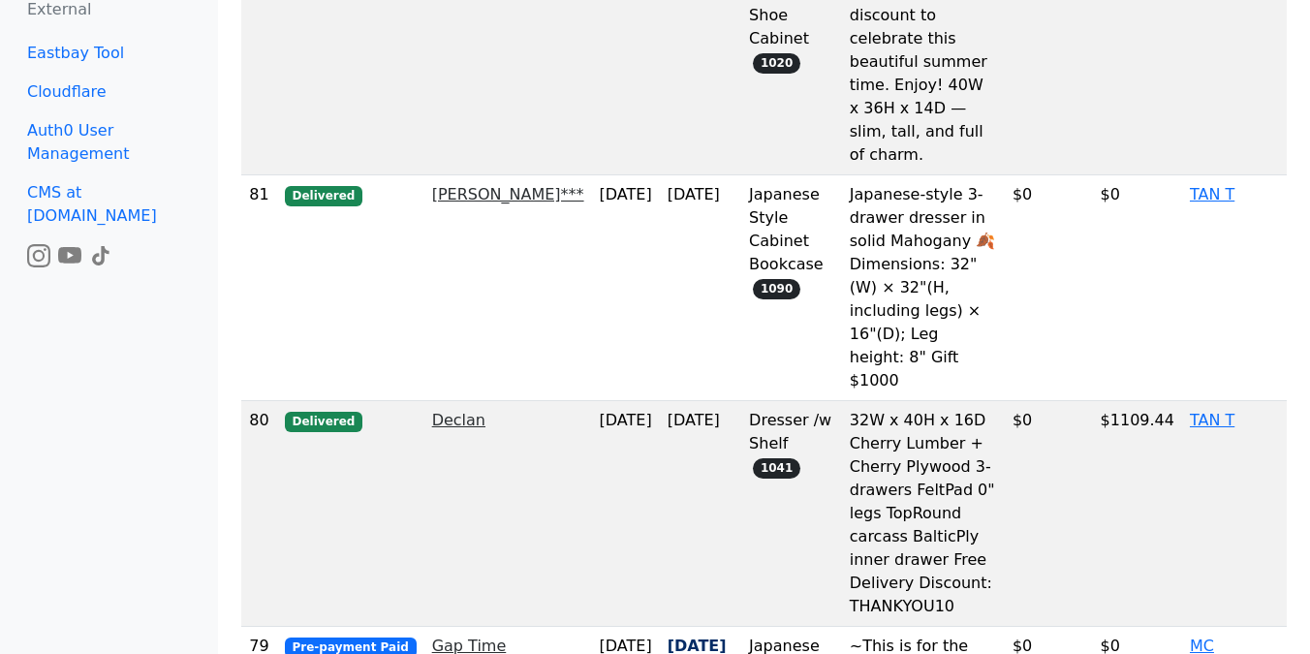
click at [459, 411] on link "Declan" at bounding box center [458, 420] width 53 height 18
select select "**********"
select select "*********"
select select "*"
select select "**"
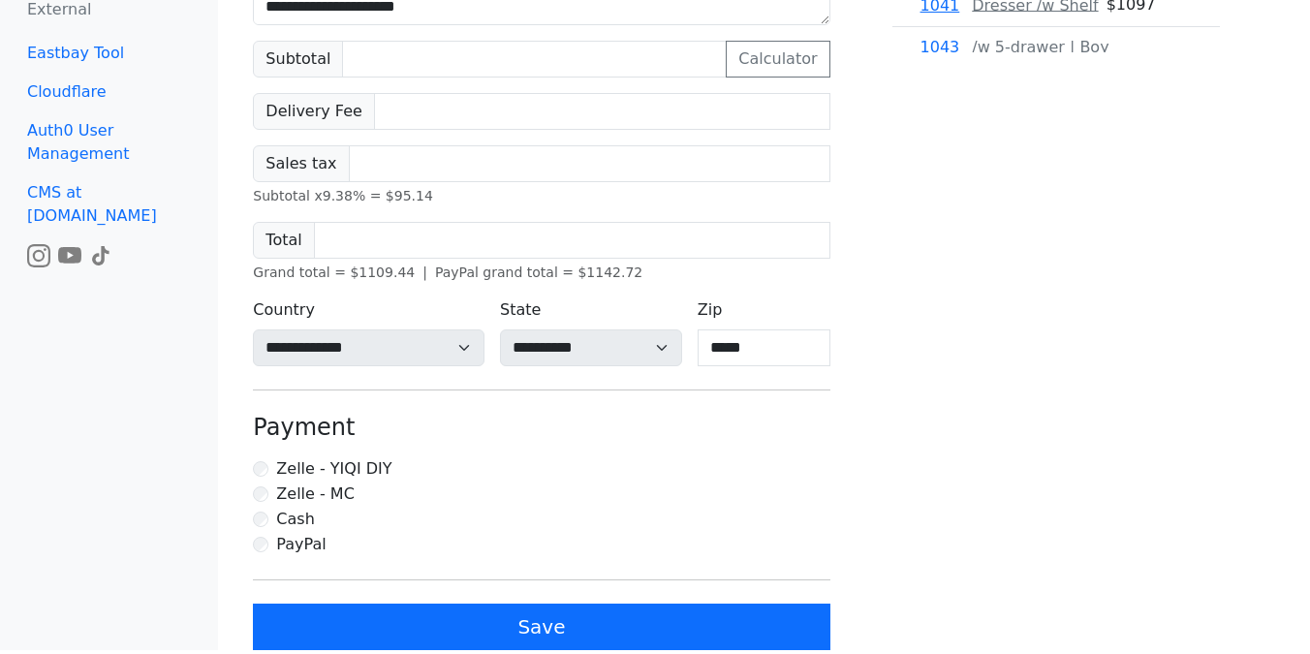
scroll to position [394, 0]
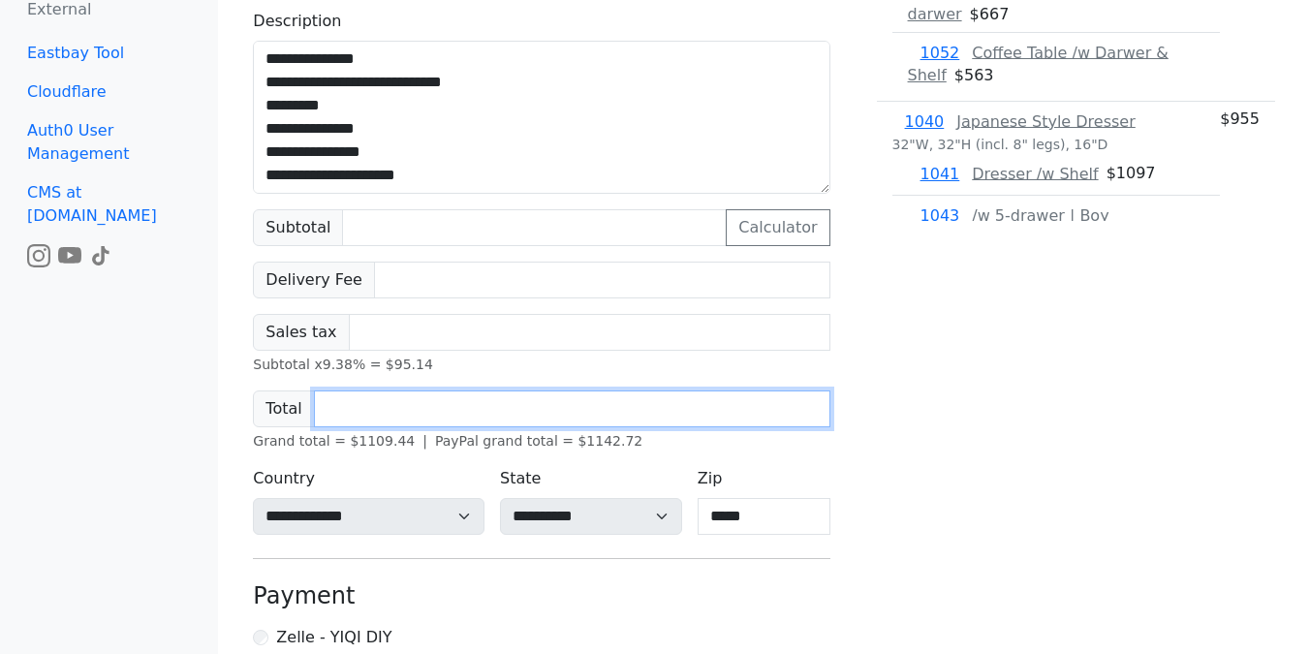
click at [437, 423] on input "*******" at bounding box center [572, 409] width 517 height 37
type input "****"
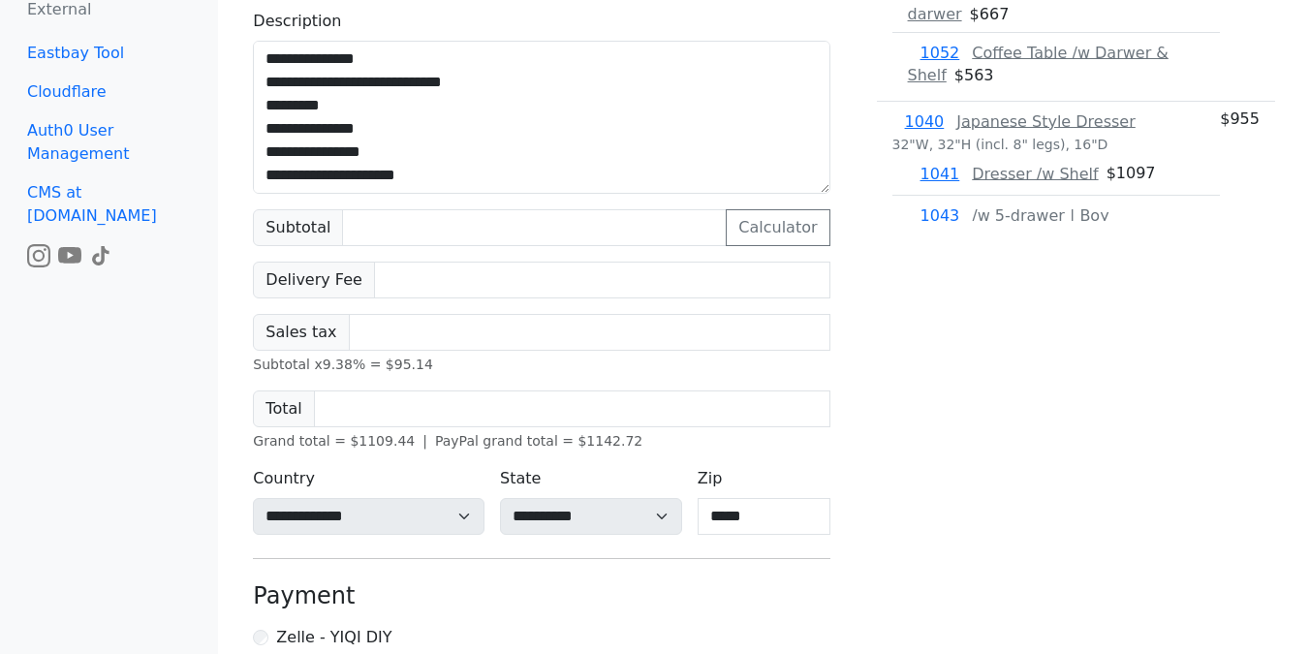
click at [880, 476] on div "Available Furniture 1160 Japanese Style Desktop Monitor... 30"W, 5"H, 8"D $ 130…" at bounding box center [1076, 256] width 445 height 1126
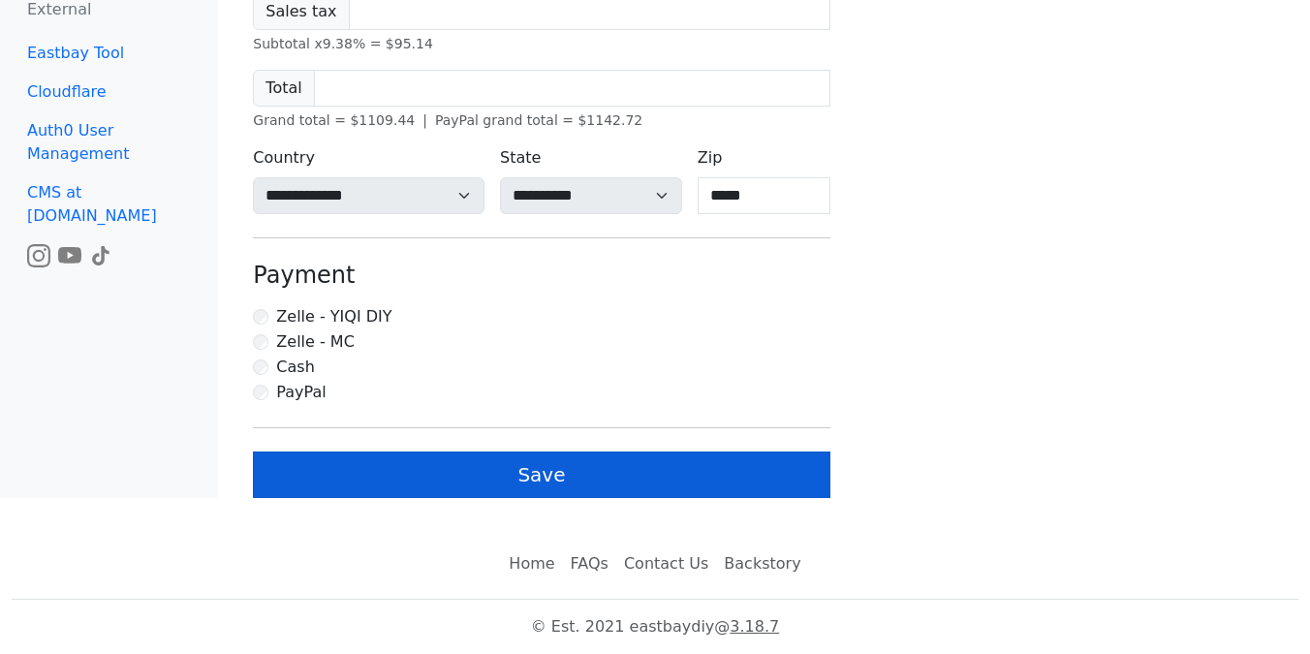
click at [669, 469] on button "Save" at bounding box center [541, 475] width 577 height 47
